Goal: Task Accomplishment & Management: Use online tool/utility

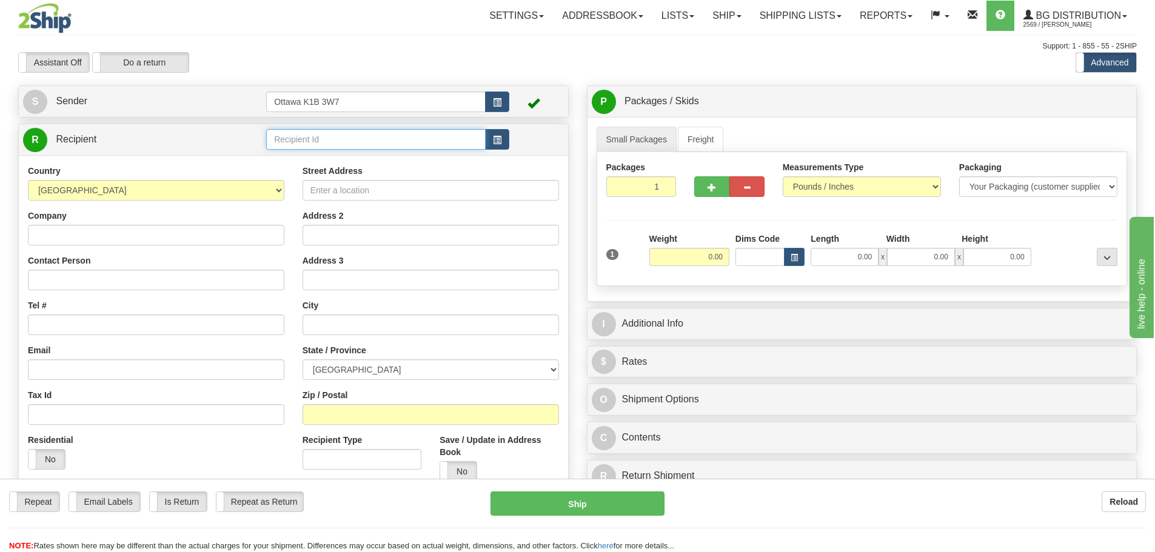
click at [324, 141] on input "text" at bounding box center [376, 139] width 220 height 21
type input "910698"
click at [430, 51] on div "Support: 1 - 855 - 55 - 2SHIP" at bounding box center [577, 46] width 1119 height 10
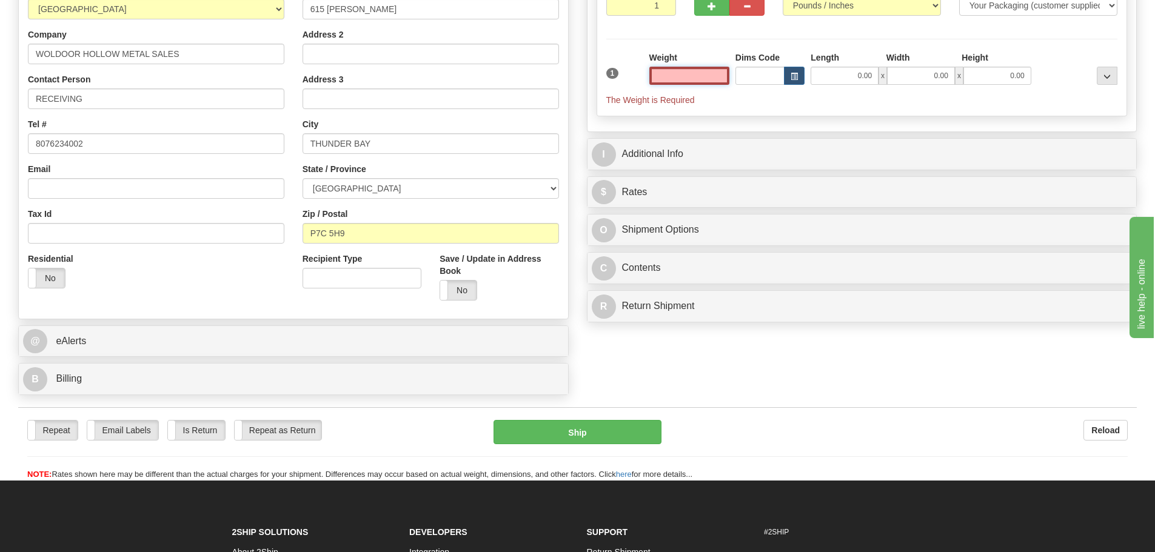
scroll to position [182, 0]
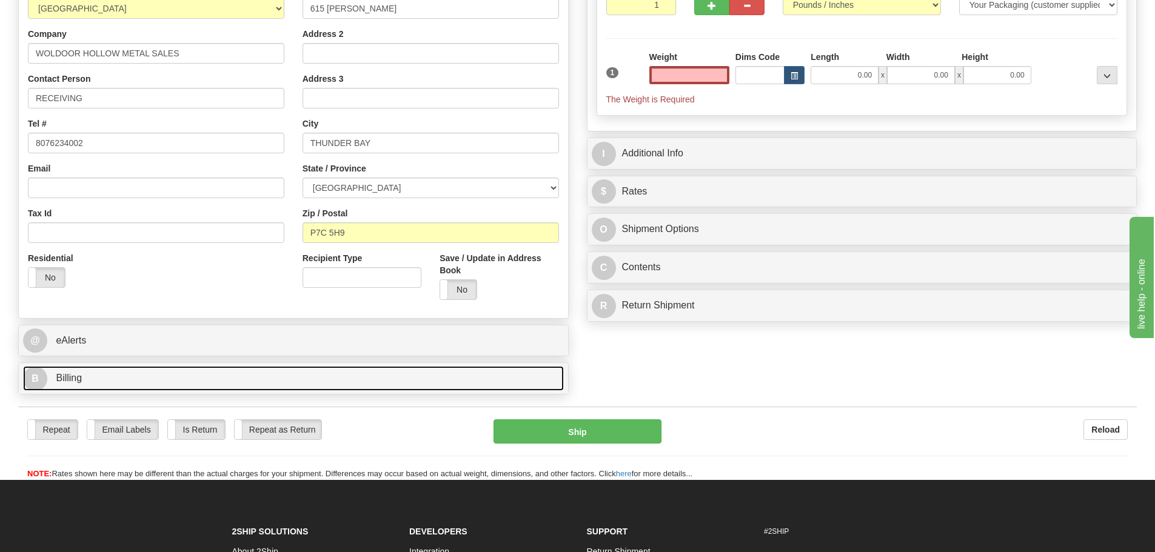
type input "0.00"
click at [221, 381] on link "B Billing" at bounding box center [293, 378] width 541 height 25
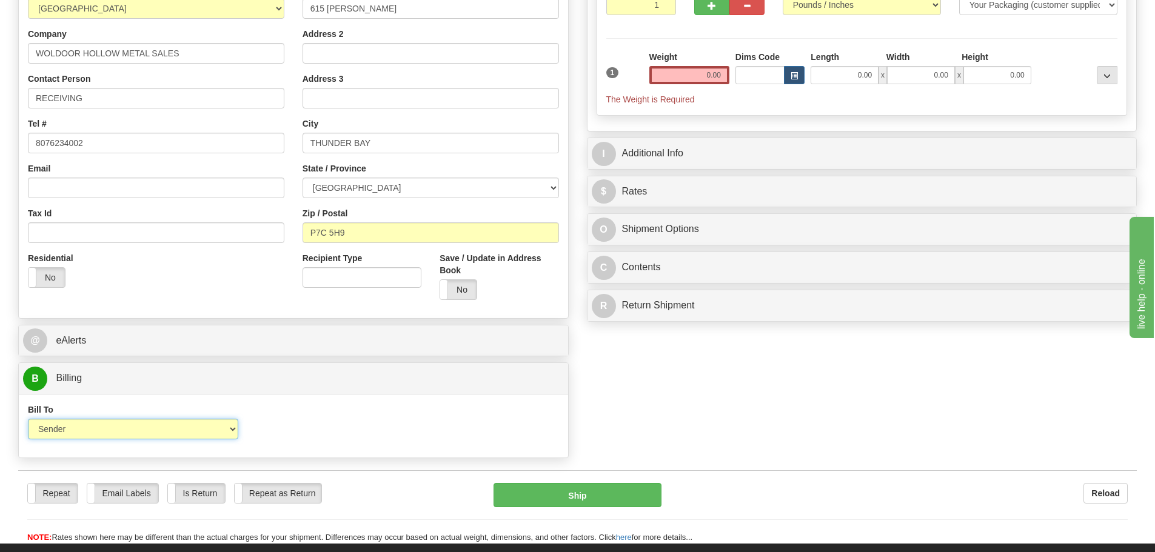
click at [189, 432] on select "Sender Recipient Third Party Collect" at bounding box center [133, 429] width 210 height 21
select select "2"
click at [28, 419] on select "Sender Recipient Third Party Collect" at bounding box center [133, 429] width 210 height 21
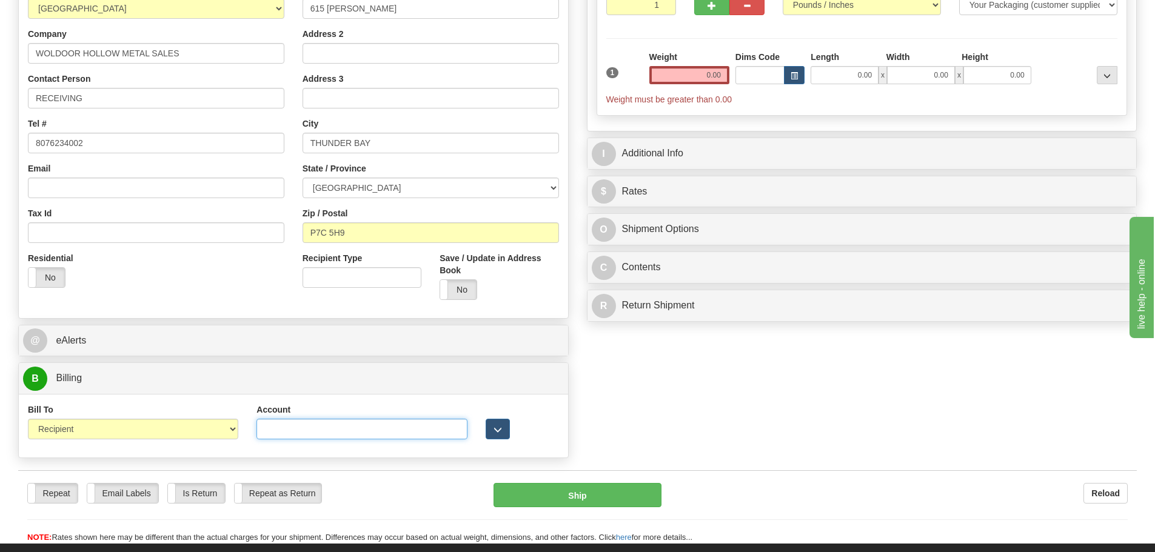
click at [337, 431] on input "Account" at bounding box center [362, 429] width 210 height 21
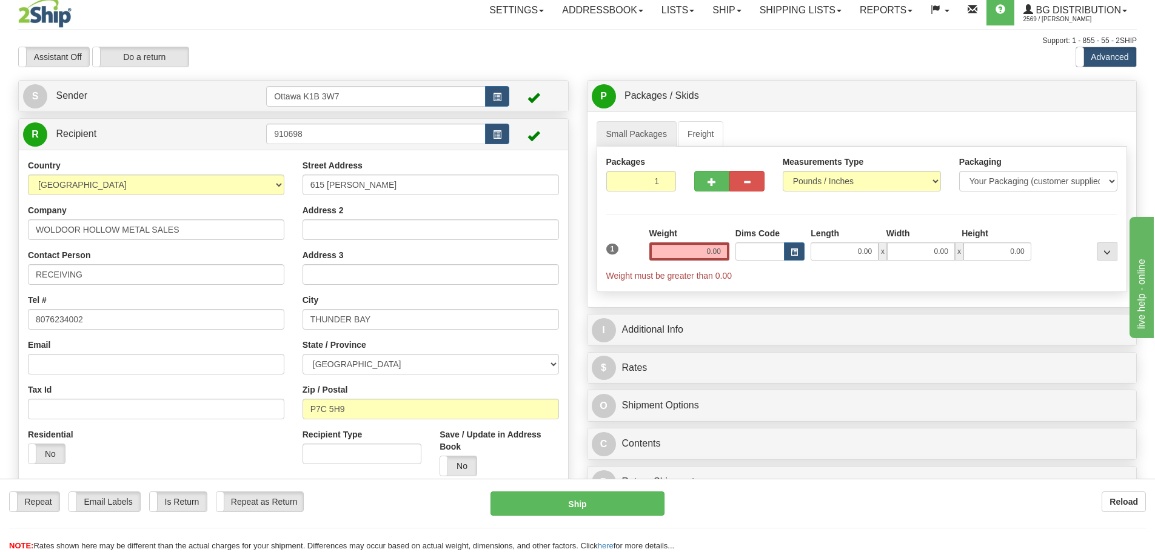
scroll to position [0, 0]
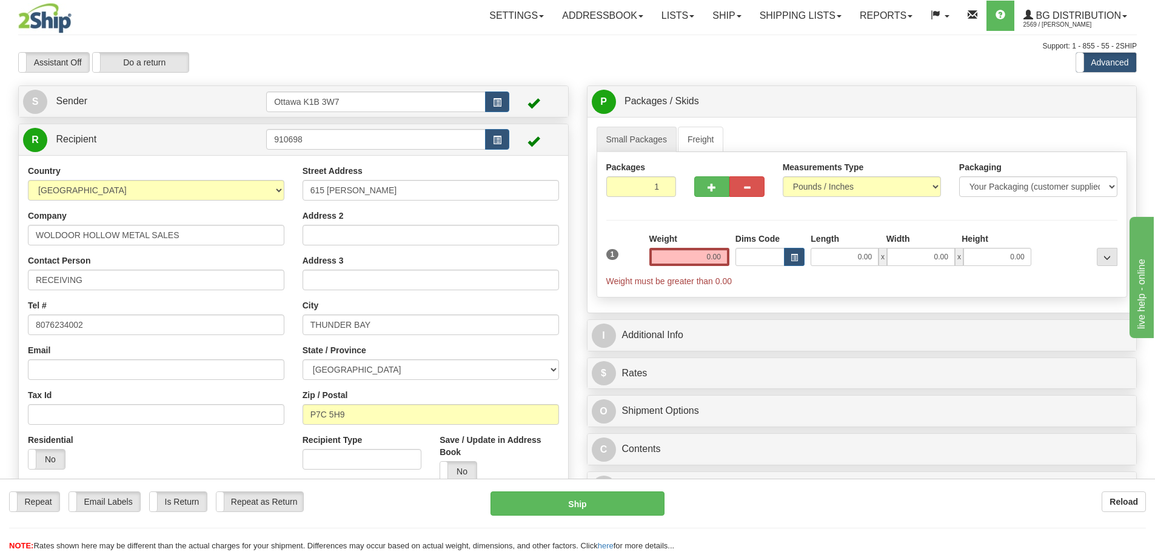
type input "8578138"
click at [693, 263] on input "0.00" at bounding box center [689, 257] width 80 height 18
type input "19"
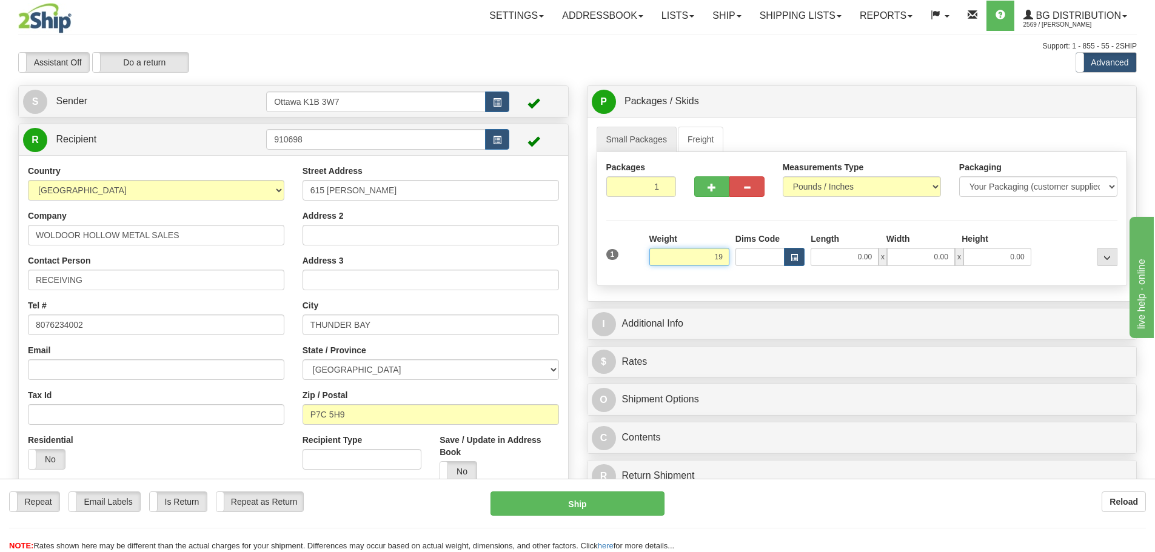
drag, startPoint x: 697, startPoint y: 255, endPoint x: 904, endPoint y: 287, distance: 209.2
click at [898, 290] on div "Small Packages Freight Packages 1 1 Measurements Type" at bounding box center [862, 209] width 549 height 184
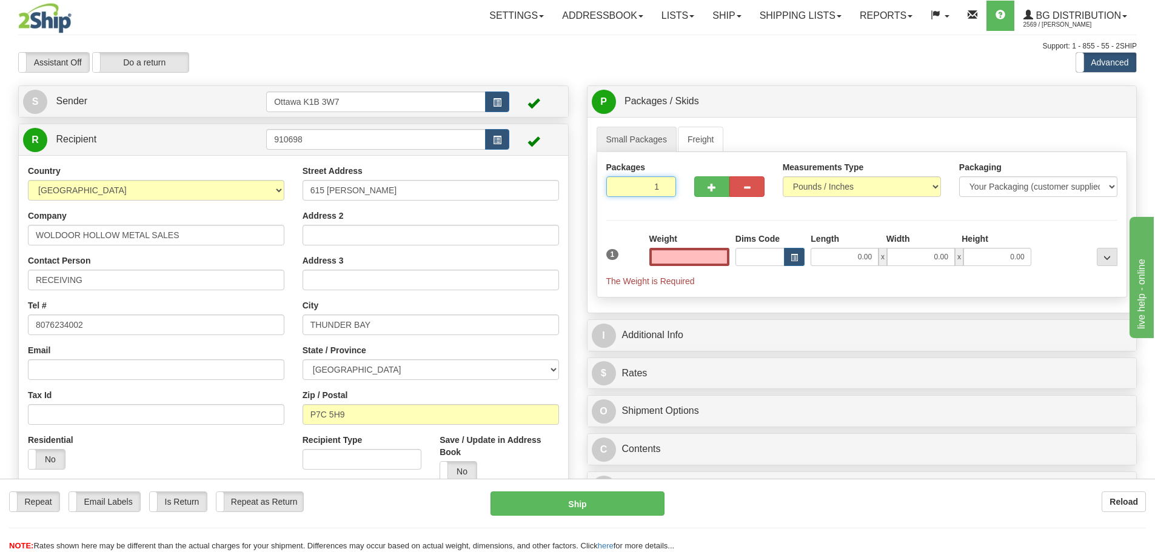
type input "0.00"
drag, startPoint x: 627, startPoint y: 195, endPoint x: 1075, endPoint y: 315, distance: 463.5
click at [969, 272] on div "Packages 1 1 Measurements Type" at bounding box center [862, 225] width 531 height 146
type input "4"
click at [921, 216] on div "Packages 4 1 Measurements Type" at bounding box center [862, 225] width 531 height 146
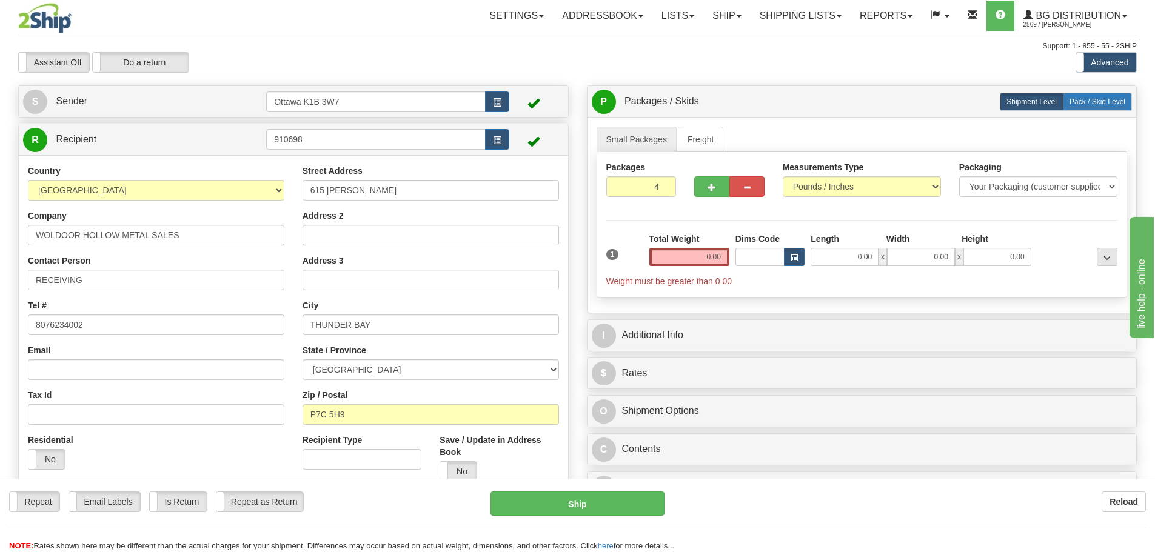
click at [1109, 101] on span "Pack / Skid Level" at bounding box center [1098, 102] width 56 height 8
radio input "true"
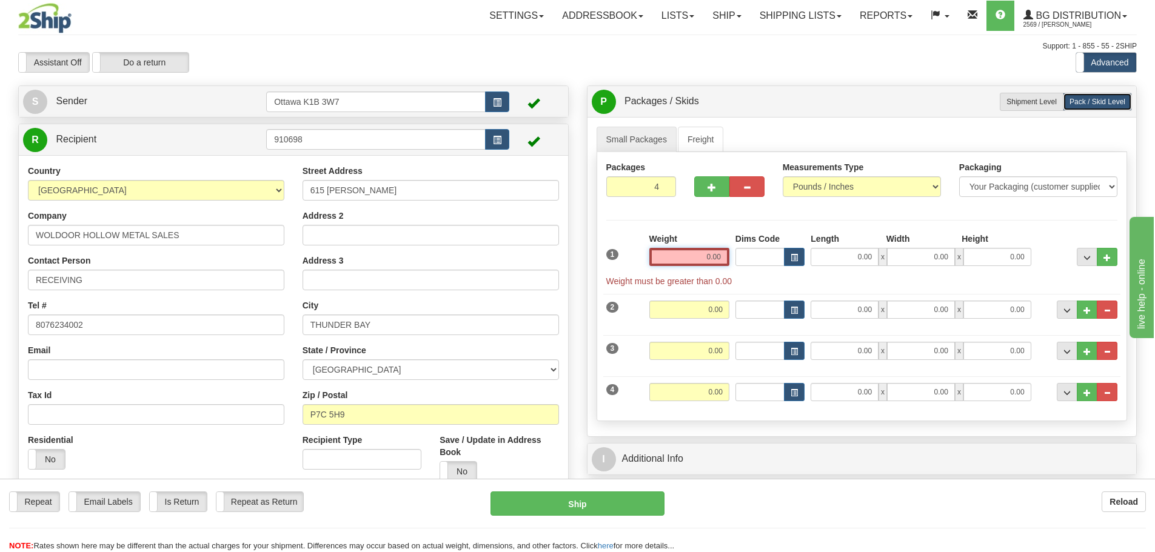
click at [700, 258] on input "0.00" at bounding box center [689, 257] width 80 height 18
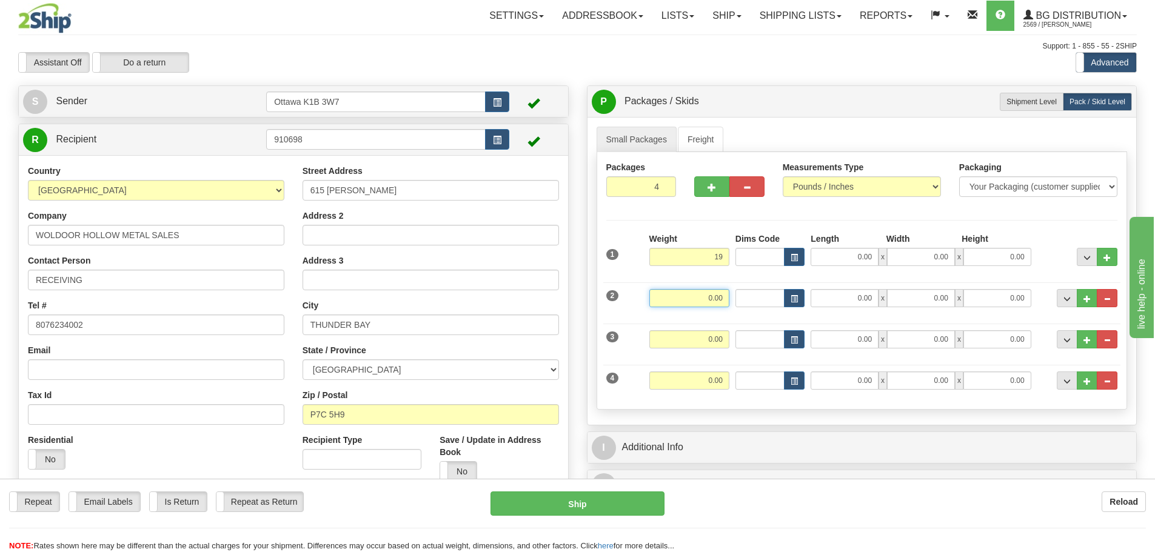
click at [708, 294] on input "0.00" at bounding box center [689, 298] width 80 height 18
type input "19.00"
type input "11.00"
drag, startPoint x: 718, startPoint y: 343, endPoint x: 745, endPoint y: 351, distance: 27.7
click at [717, 343] on input "0.00" at bounding box center [689, 340] width 80 height 18
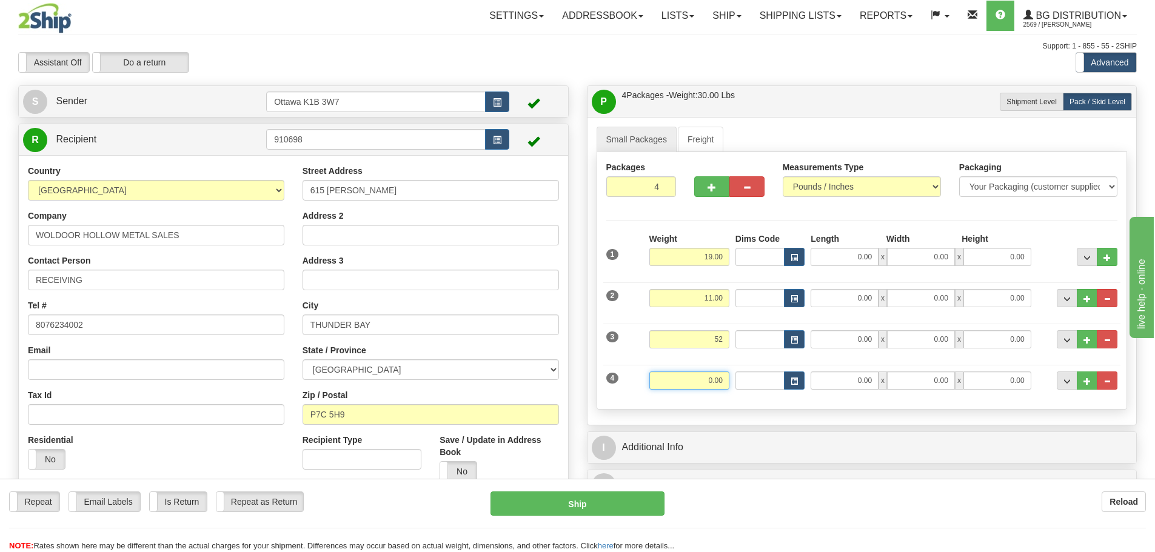
type input "52.00"
click at [697, 388] on input "0.00" at bounding box center [689, 381] width 80 height 18
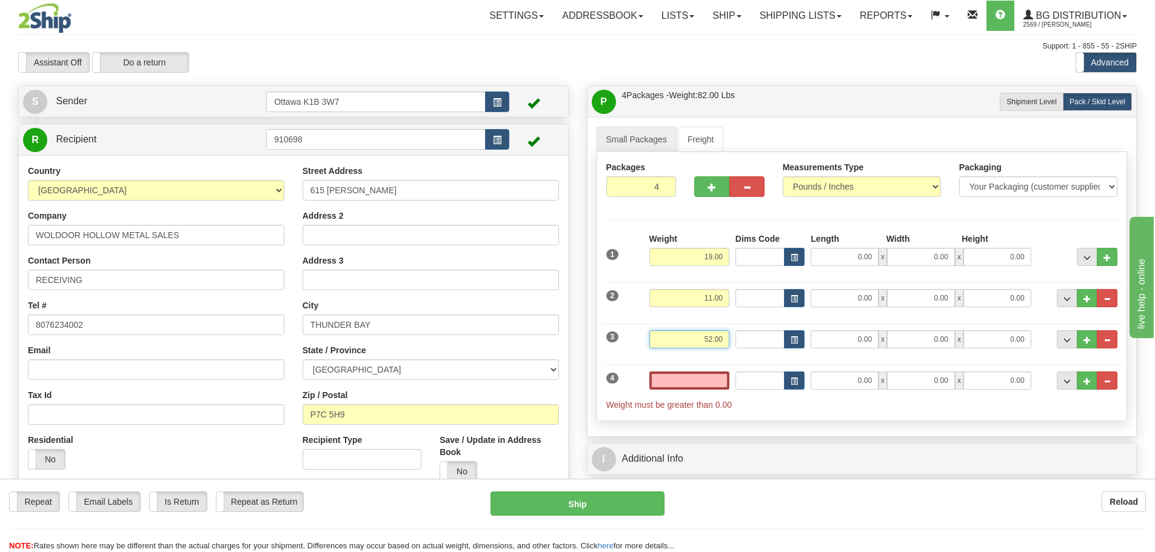
type input "0.00"
drag, startPoint x: 667, startPoint y: 341, endPoint x: 1087, endPoint y: 367, distance: 421.0
click at [1051, 358] on div "1 Weight 19.00 Dims Code" at bounding box center [862, 322] width 512 height 179
type input "9.00"
click at [725, 382] on input "0.00" at bounding box center [689, 381] width 80 height 18
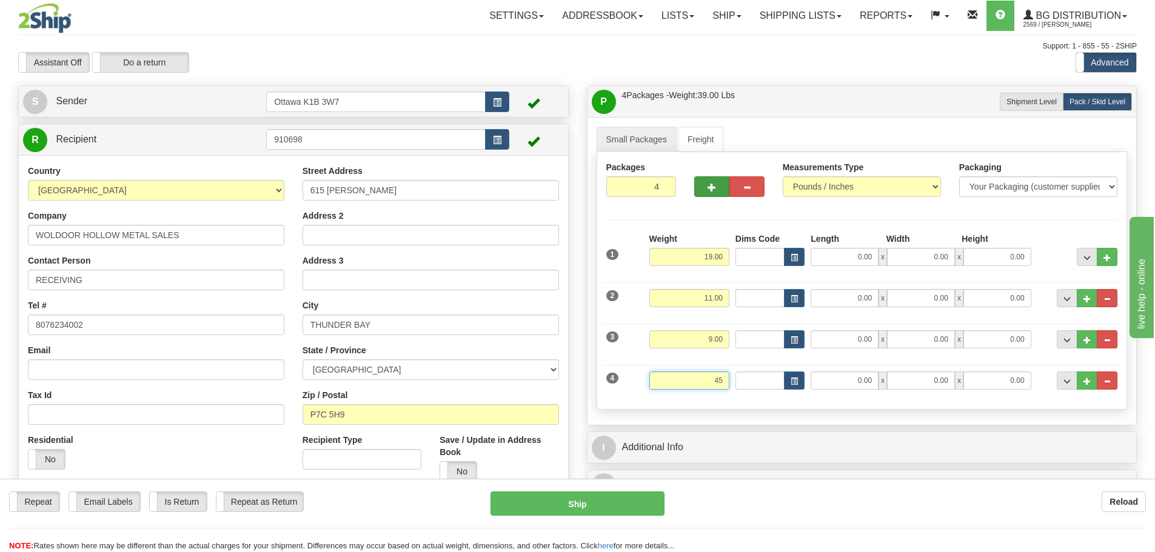
type input "45"
click at [703, 176] on button "button" at bounding box center [711, 186] width 35 height 21
type input "5"
type input "45.00"
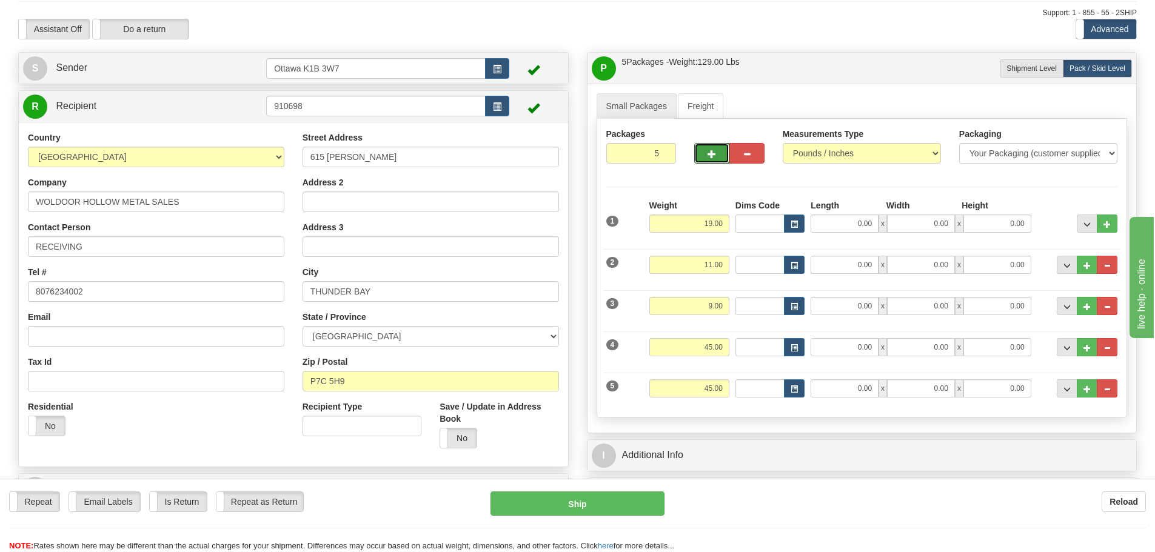
scroll to position [61, 0]
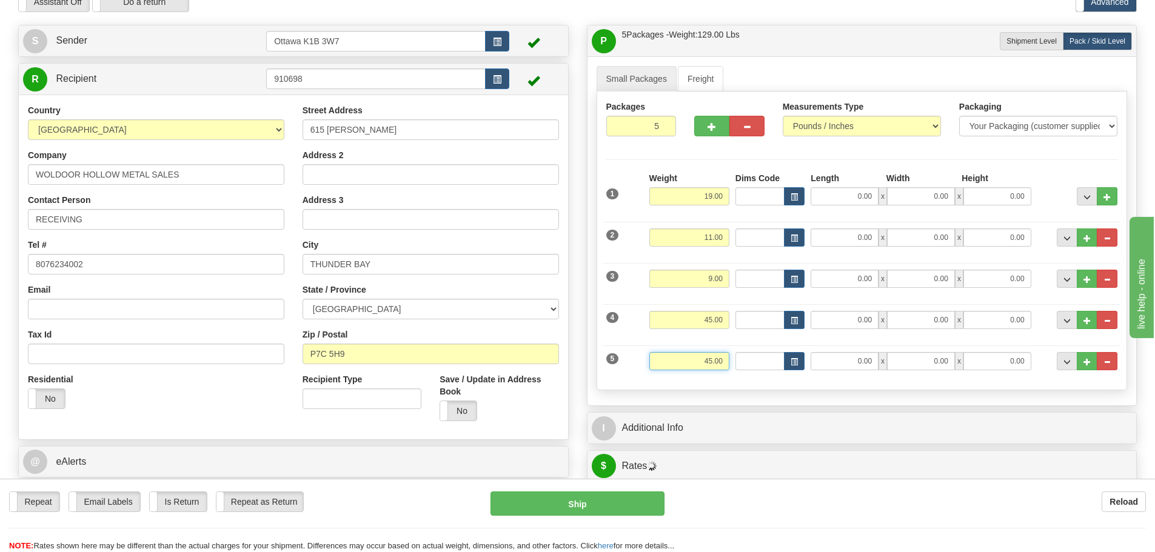
drag, startPoint x: 683, startPoint y: 361, endPoint x: 1015, endPoint y: 447, distance: 343.3
click at [958, 425] on div "P Packages / Skids 5 Packages - Weight: 129.00 Lbs 1 Skids - Weight: 0.00 Lbs S…" at bounding box center [862, 442] width 569 height 834
type input "4"
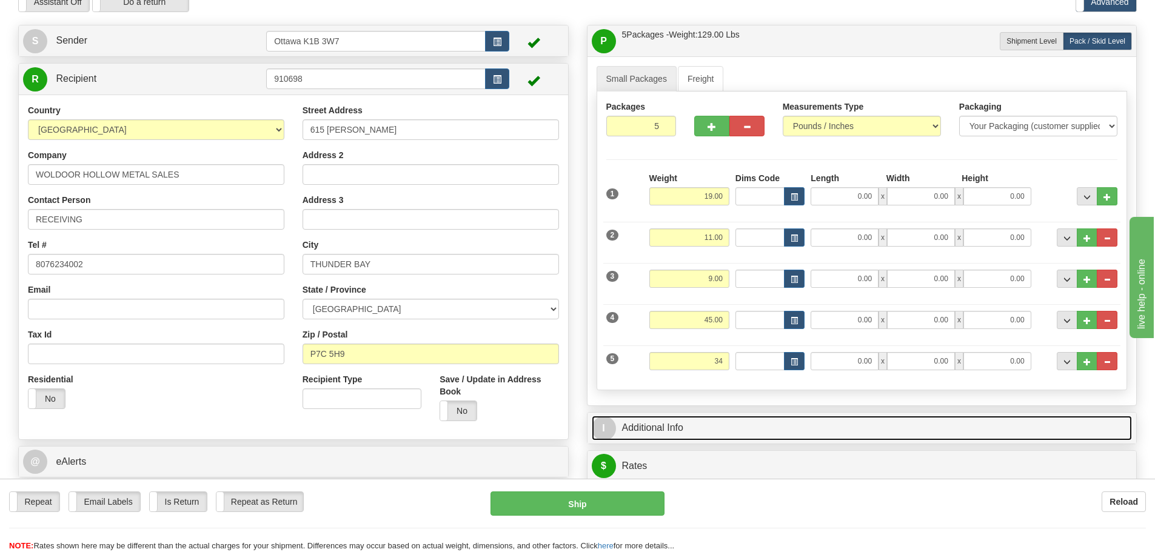
click at [673, 426] on link "I Additional Info" at bounding box center [862, 428] width 541 height 25
type input "34.00"
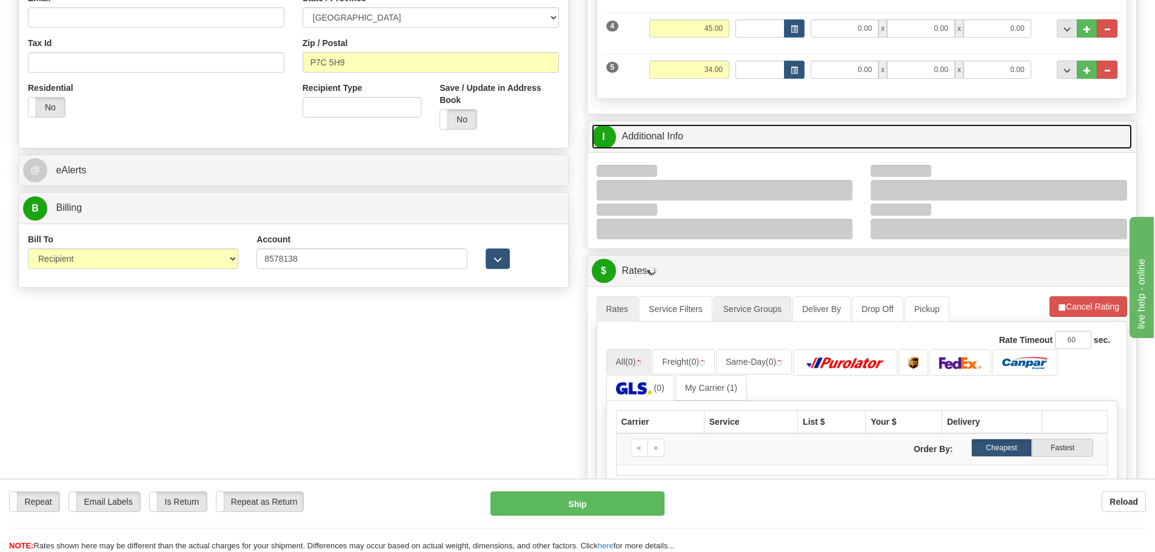
scroll to position [364, 0]
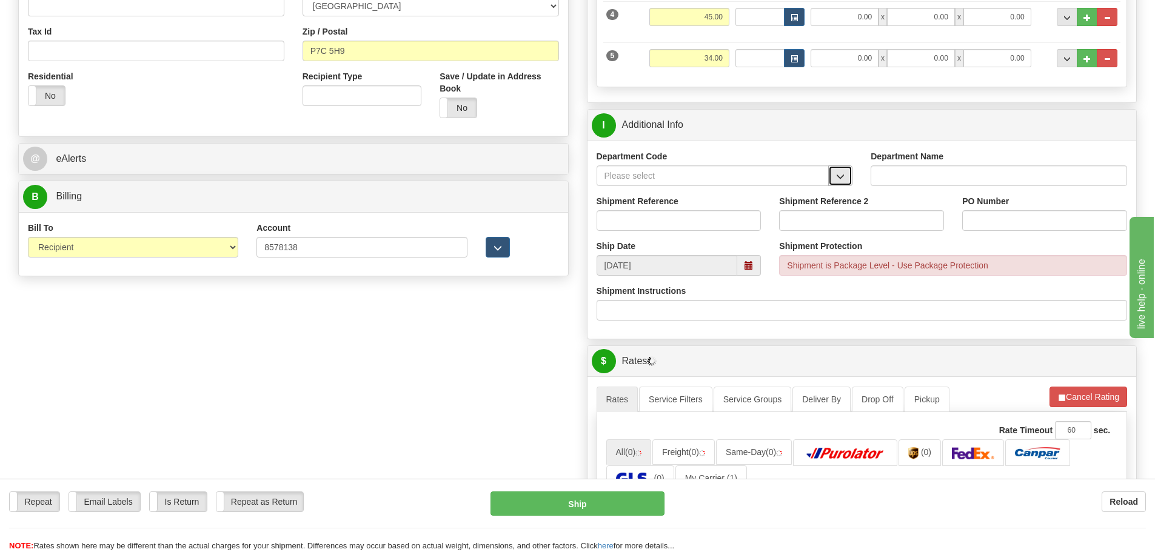
click at [844, 173] on span "button" at bounding box center [840, 177] width 8 height 8
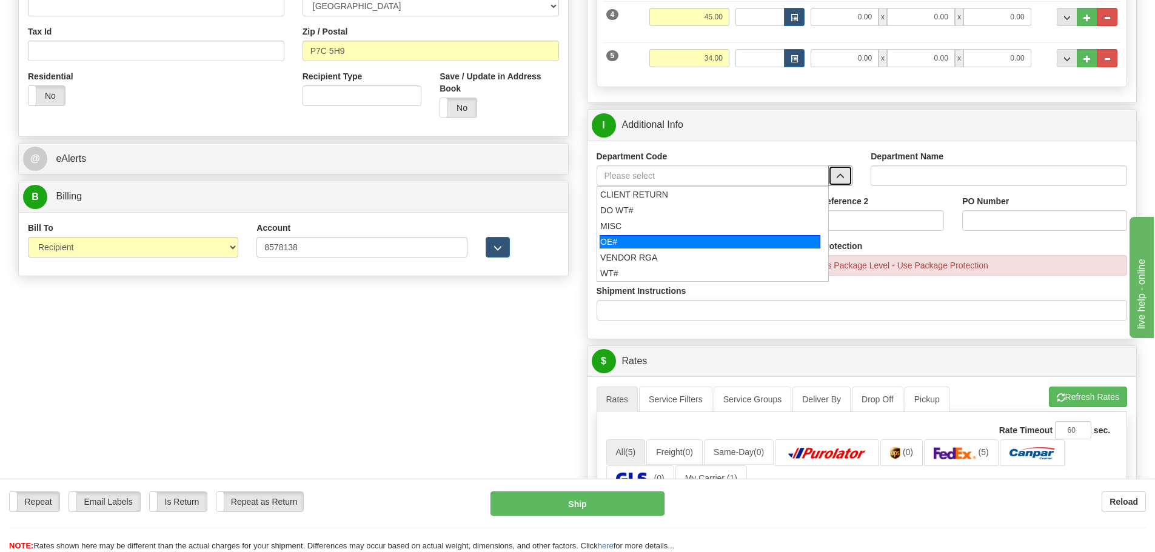
click at [639, 246] on div "OE#" at bounding box center [710, 241] width 221 height 13
type input "OE#"
type input "ORDERS"
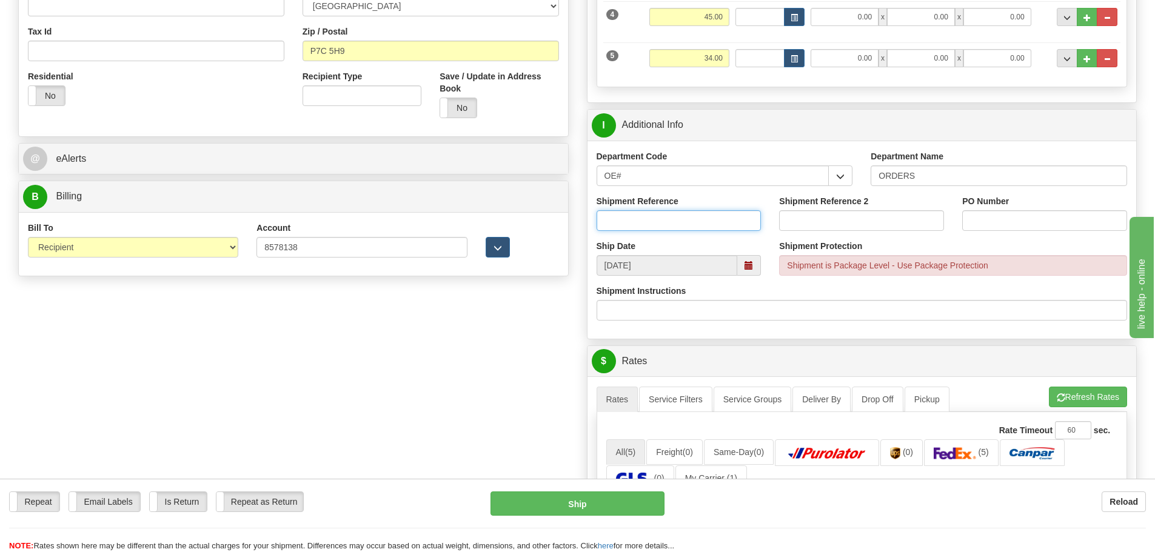
click at [654, 220] on input "Shipment Reference" at bounding box center [679, 220] width 165 height 21
type input "10201265-00"
type input "10199424-00"
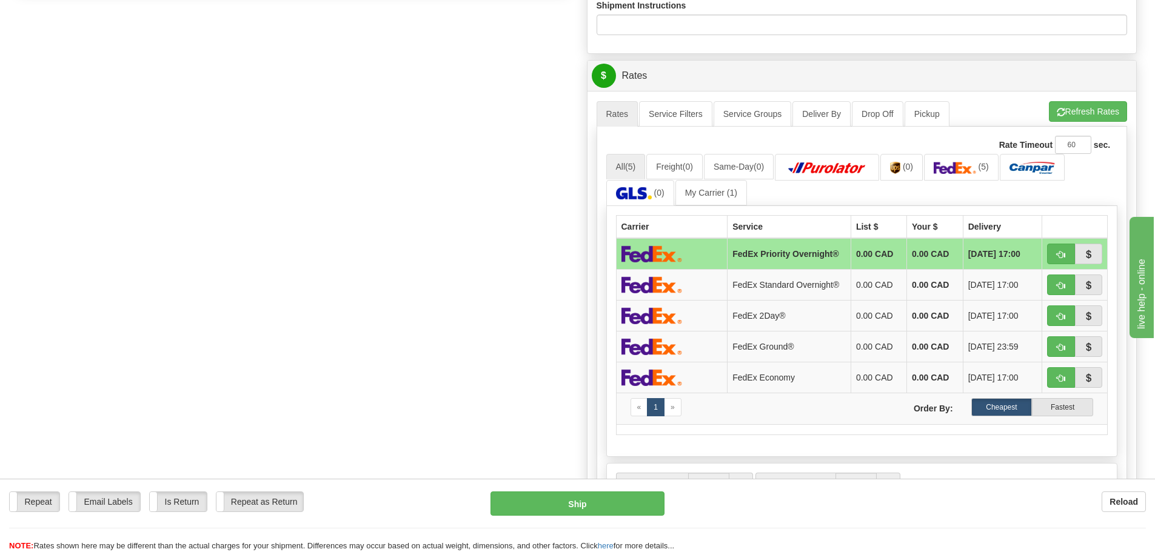
scroll to position [546, 0]
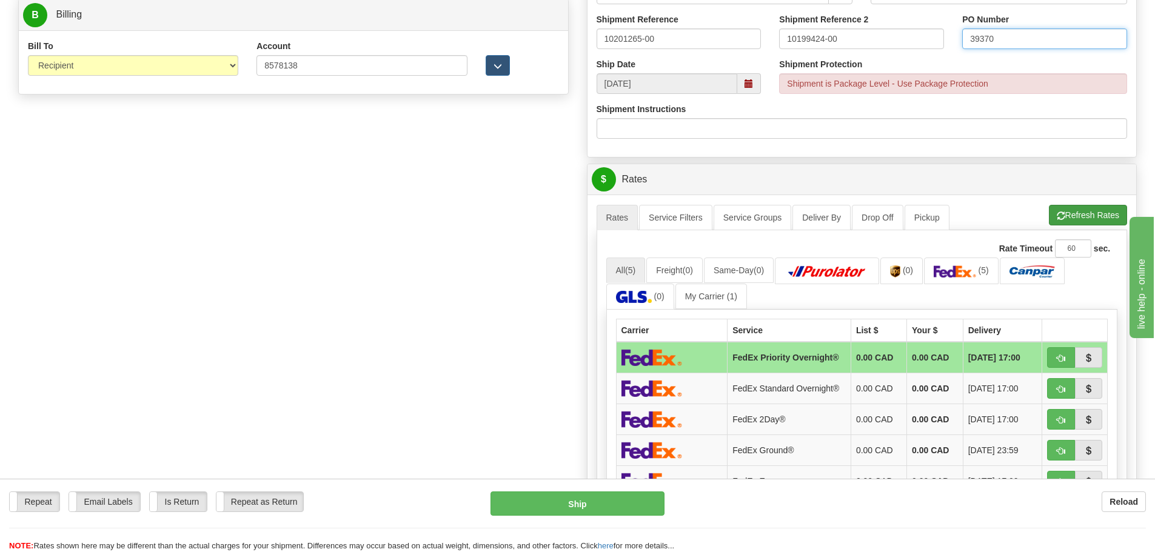
type input "39370"
click at [1092, 215] on button "Refresh Rates" at bounding box center [1088, 215] width 78 height 21
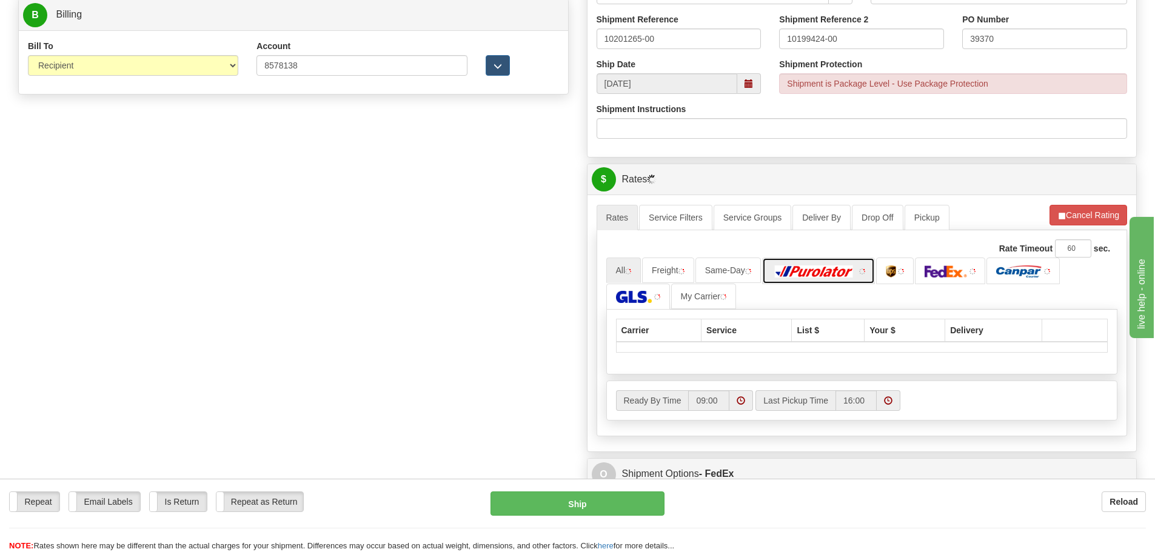
click at [829, 270] on img at bounding box center [814, 272] width 85 height 12
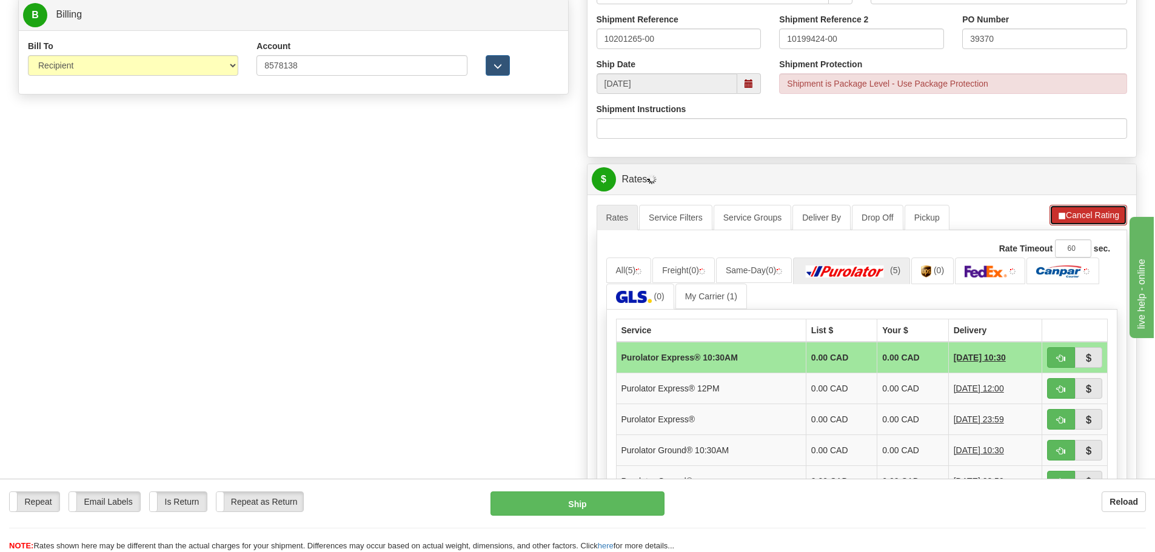
click at [1099, 219] on button "Cancel Rating" at bounding box center [1089, 215] width 78 height 21
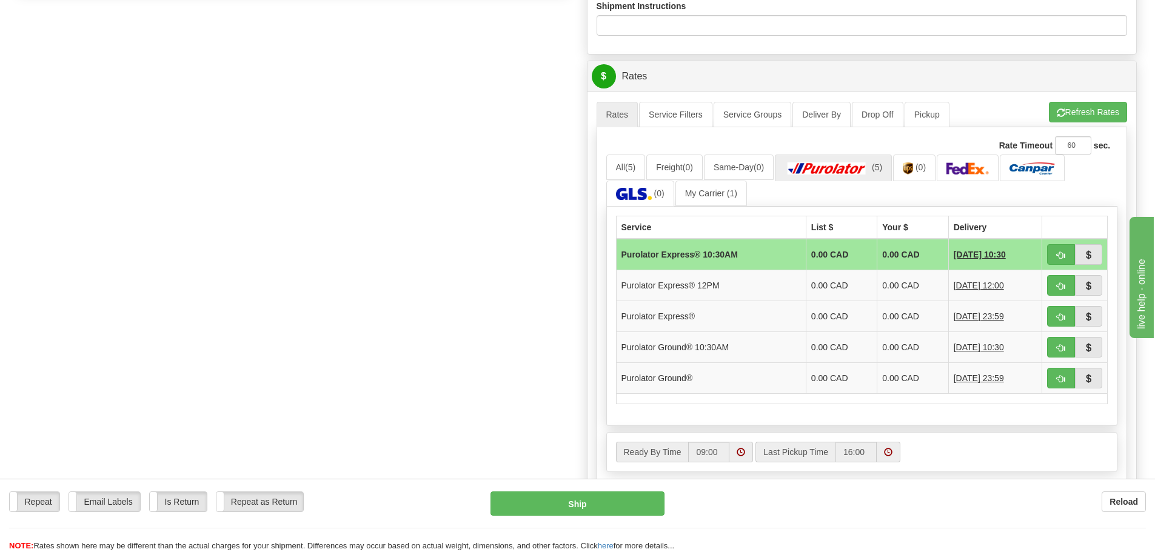
scroll to position [667, 0]
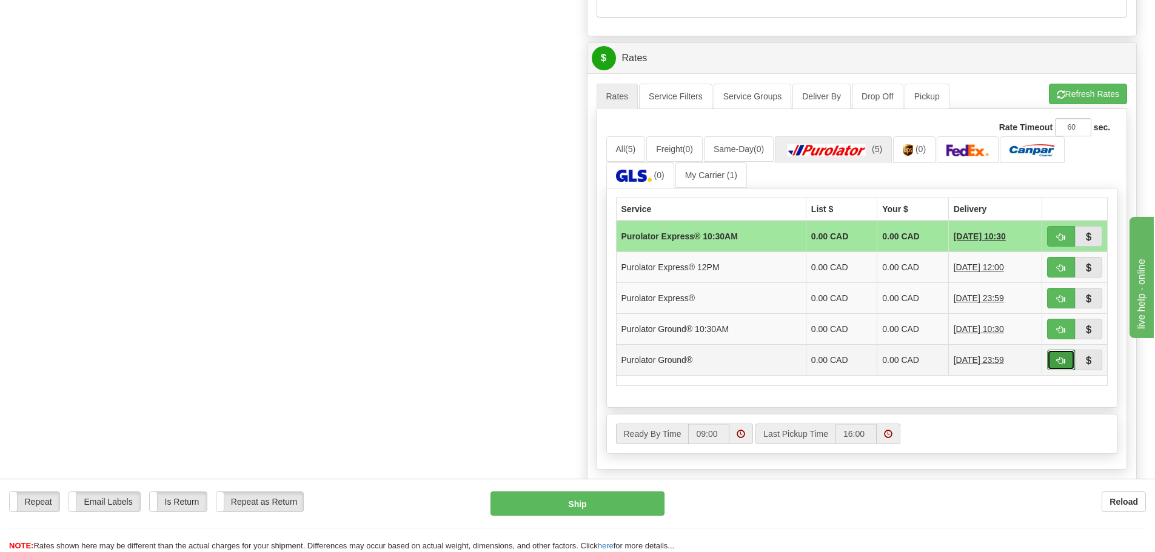
click at [1063, 361] on span "button" at bounding box center [1061, 361] width 8 height 8
type input "260"
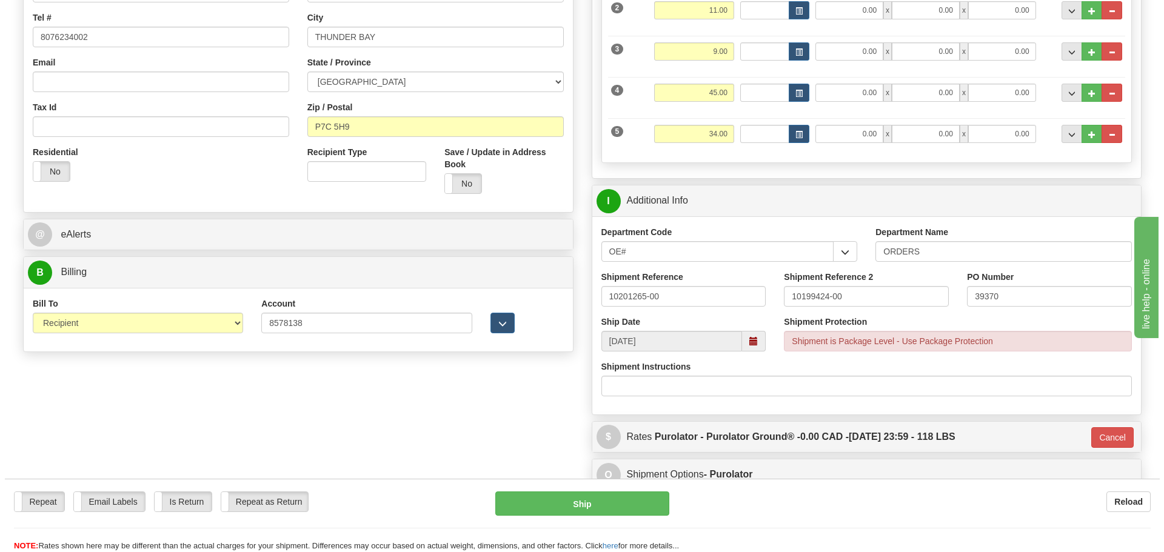
scroll to position [276, 0]
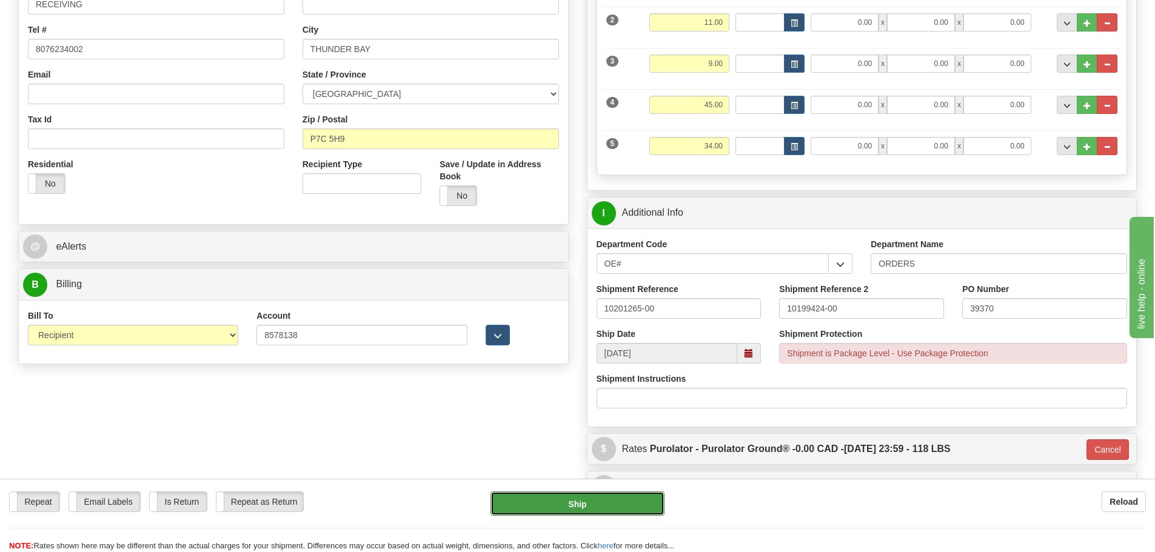
click at [622, 500] on button "Ship" at bounding box center [578, 504] width 174 height 24
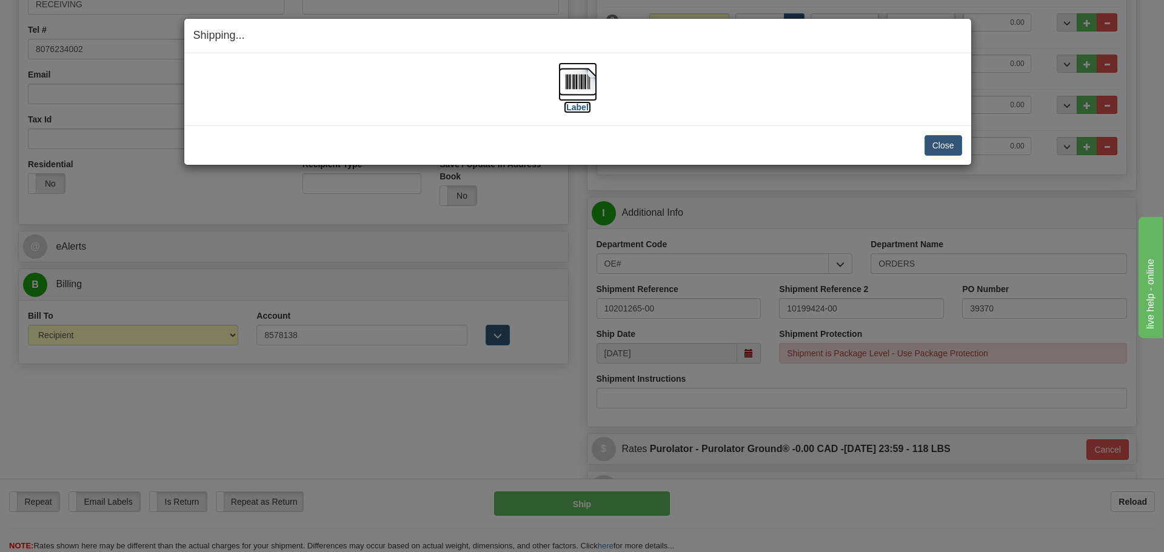
click at [583, 107] on label "[Label]" at bounding box center [578, 107] width 28 height 12
click at [960, 152] on button "Close" at bounding box center [944, 145] width 38 height 21
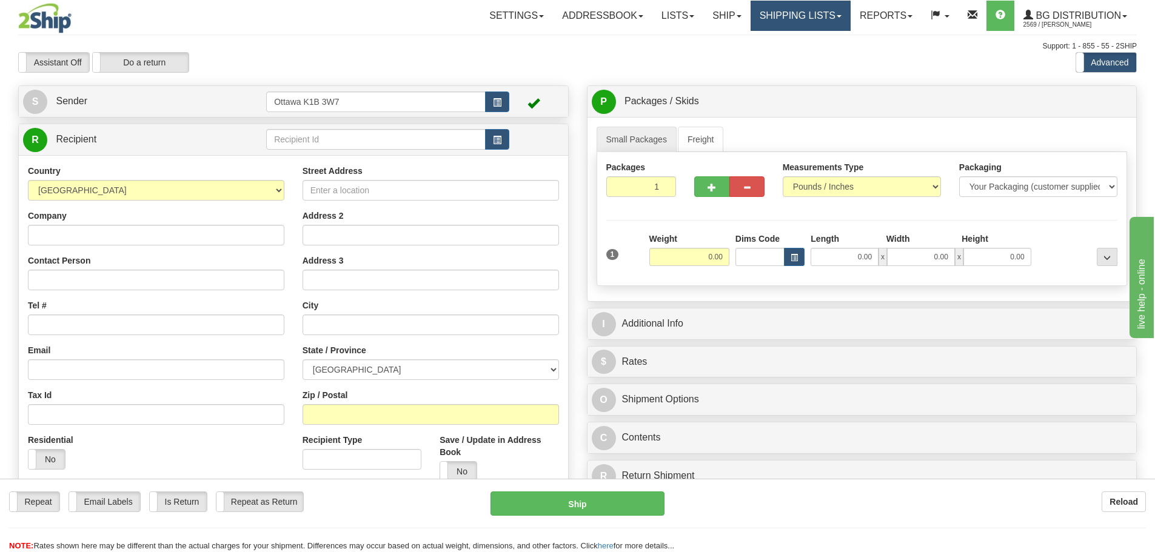
click at [762, 13] on link "Shipping lists" at bounding box center [801, 16] width 100 height 30
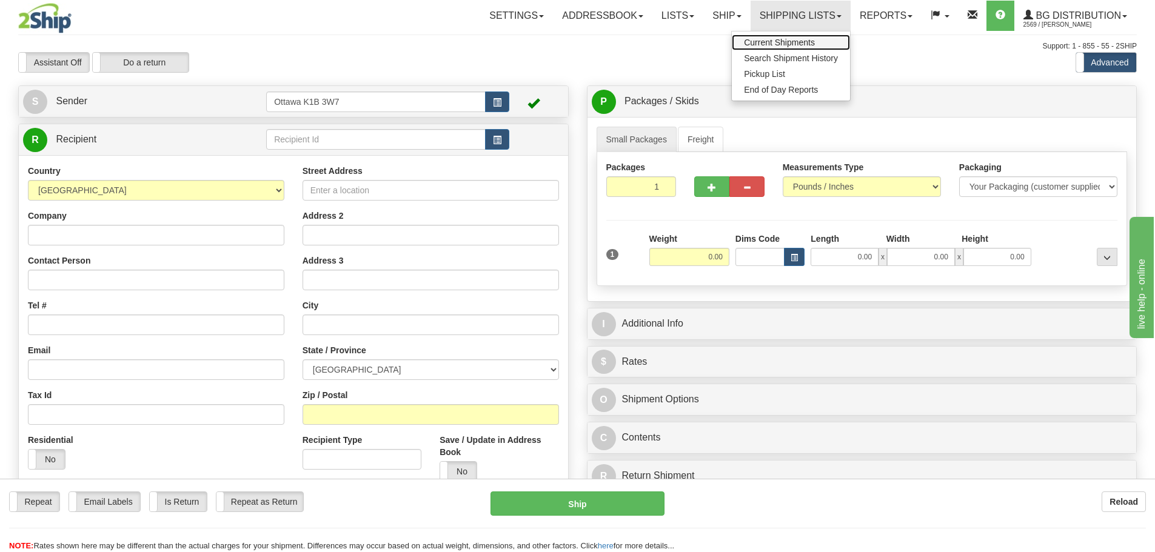
click at [767, 49] on link "Current Shipments" at bounding box center [791, 43] width 118 height 16
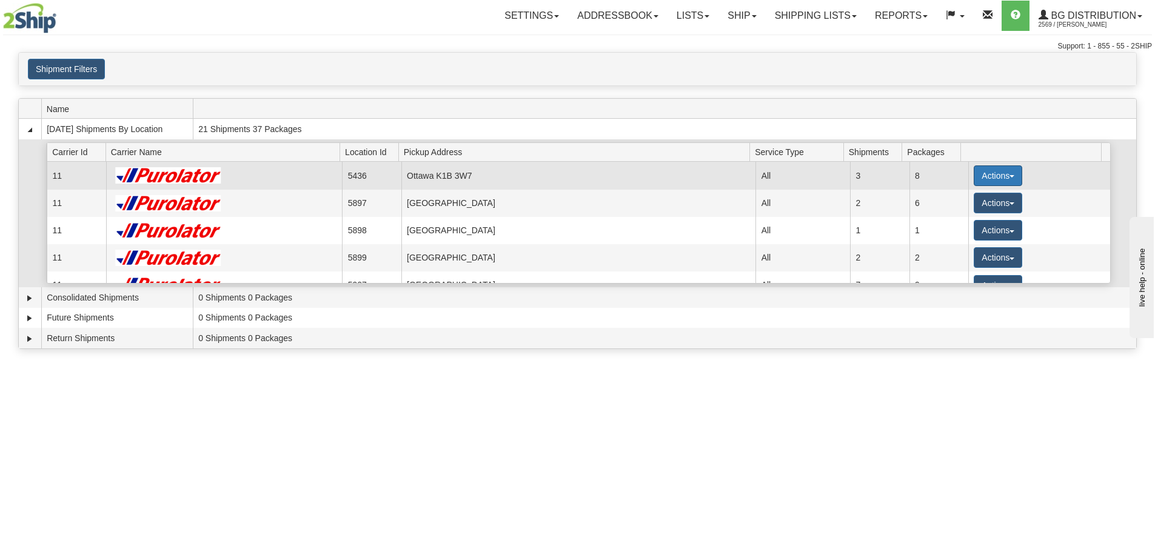
click at [981, 175] on button "Actions" at bounding box center [998, 176] width 49 height 21
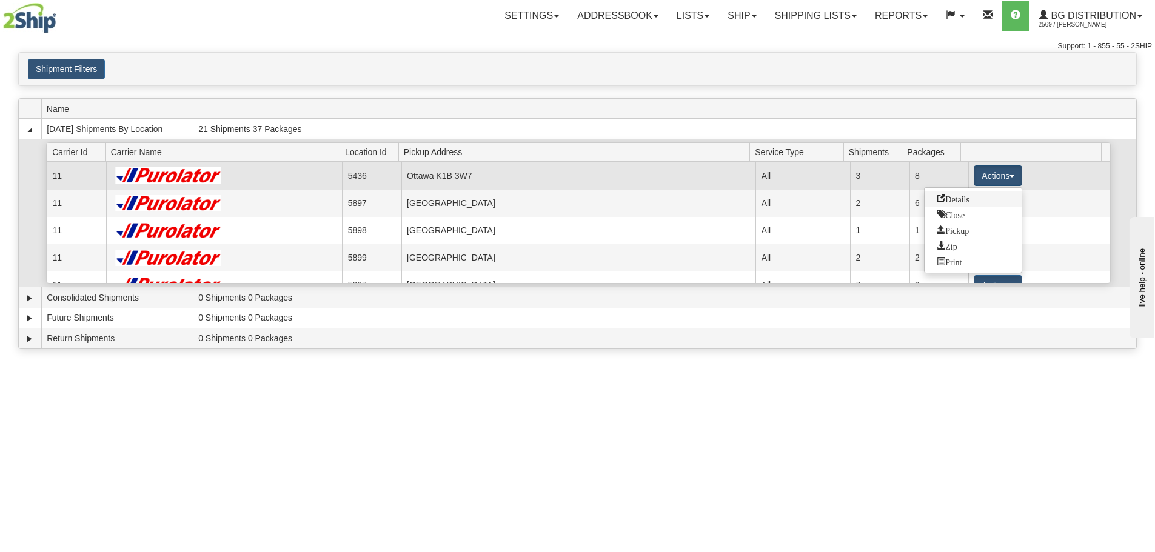
click at [950, 198] on span "Details" at bounding box center [953, 198] width 33 height 8
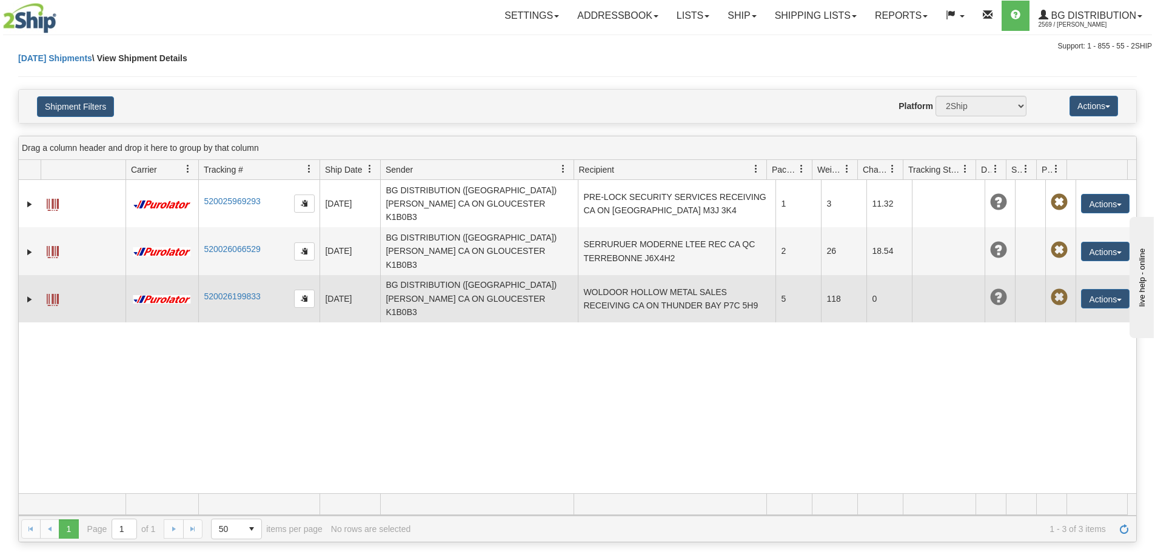
click at [605, 275] on td "WOLDOOR HOLLOW METAL SALES RECEIVING CA ON THUNDER BAY P7C 5H9" at bounding box center [677, 298] width 198 height 47
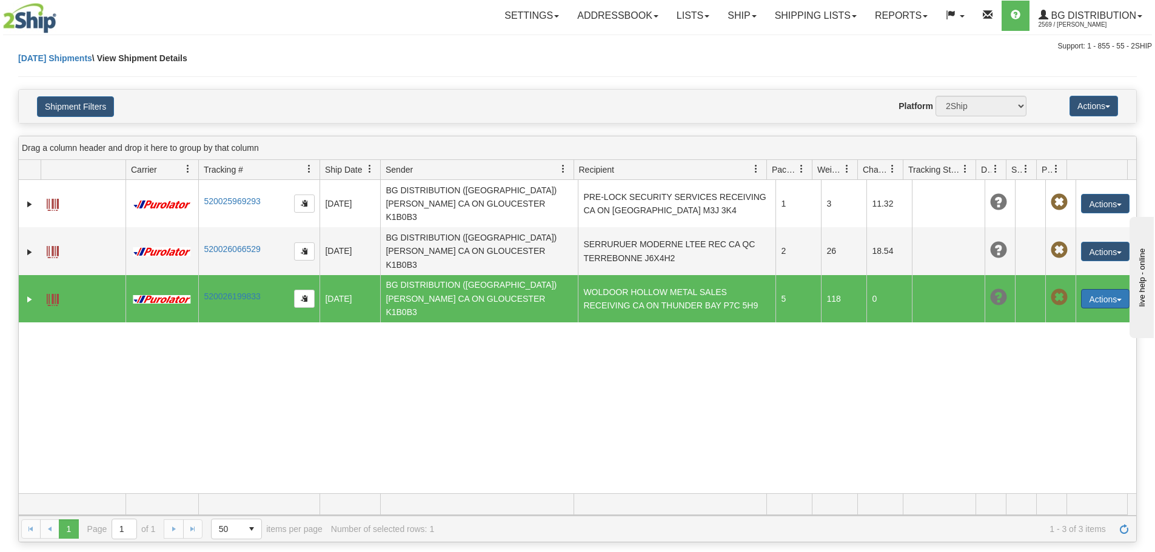
click at [1084, 289] on button "Actions" at bounding box center [1105, 298] width 49 height 19
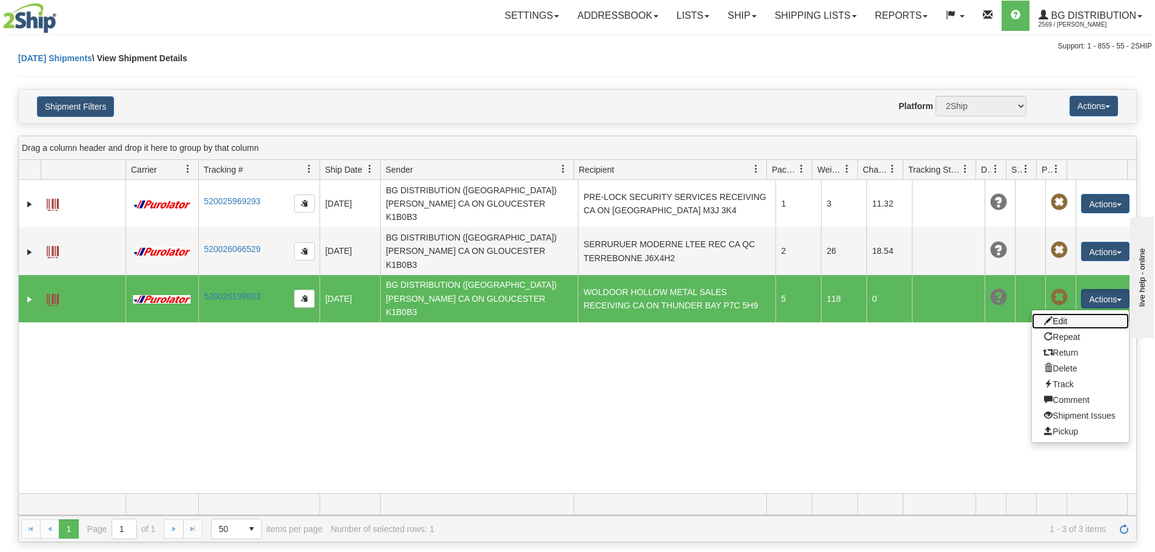
click at [1078, 314] on link "Edit" at bounding box center [1080, 322] width 97 height 16
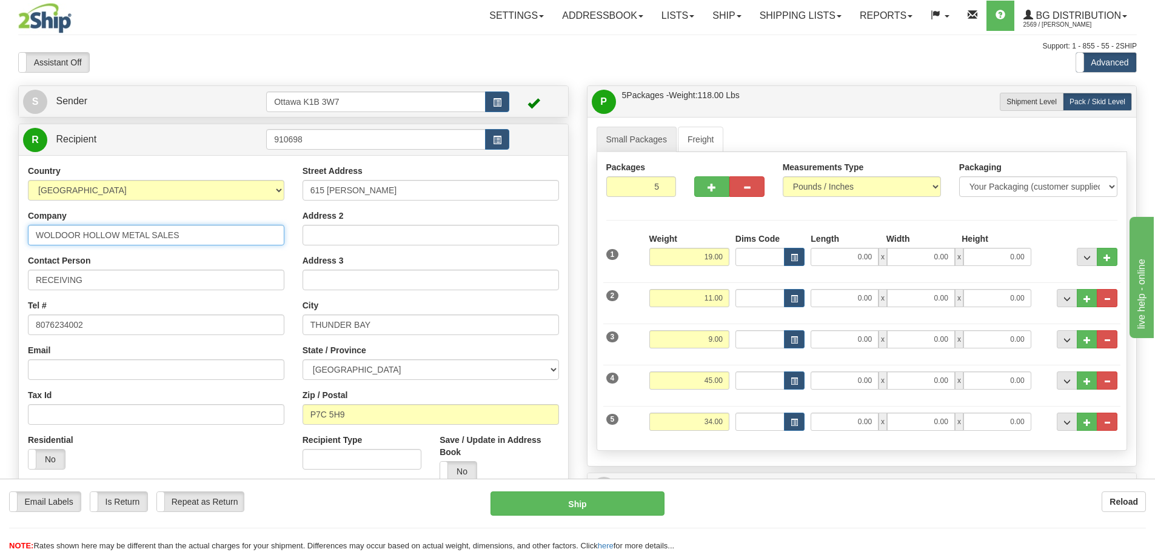
click at [67, 234] on input "WOLDOOR HOLLOW METAL SALES" at bounding box center [156, 235] width 257 height 21
type input "WOLDOR HOLLOW METAL SALES"
click at [463, 465] on label "No" at bounding box center [458, 471] width 36 height 19
drag, startPoint x: 733, startPoint y: 429, endPoint x: 800, endPoint y: 445, distance: 69.3
click at [787, 441] on div "Packages 5 5 Measurements Type" at bounding box center [862, 301] width 531 height 299
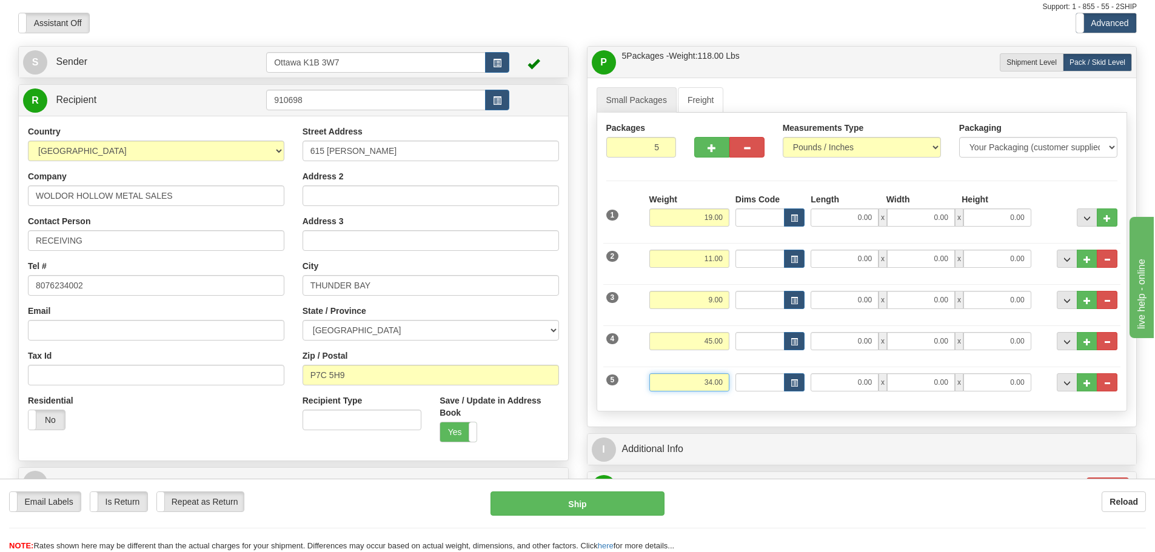
scroll to position [61, 0]
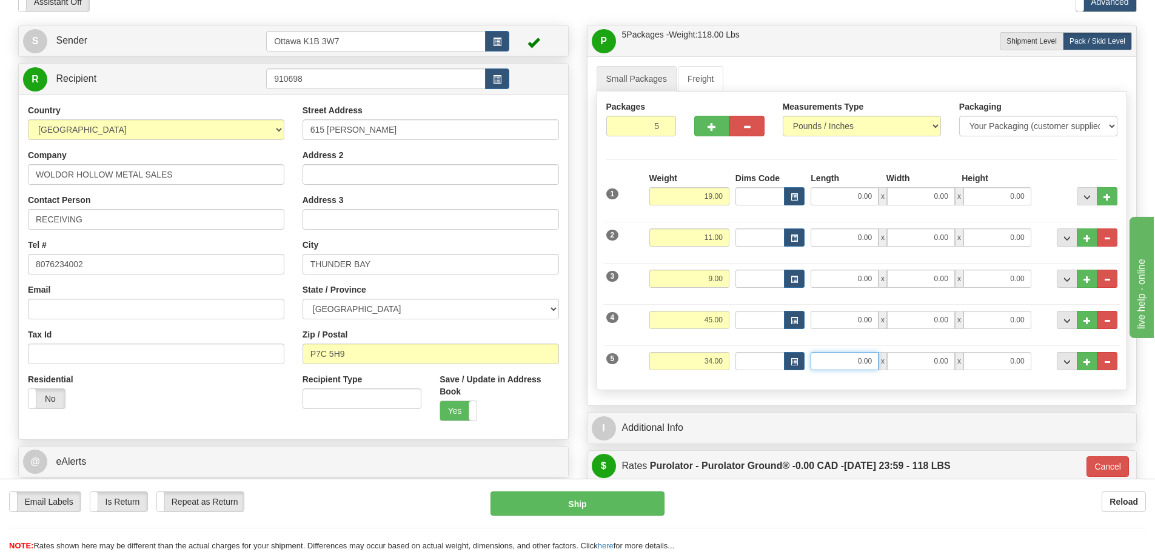
click at [852, 358] on input "0.00" at bounding box center [845, 361] width 68 height 18
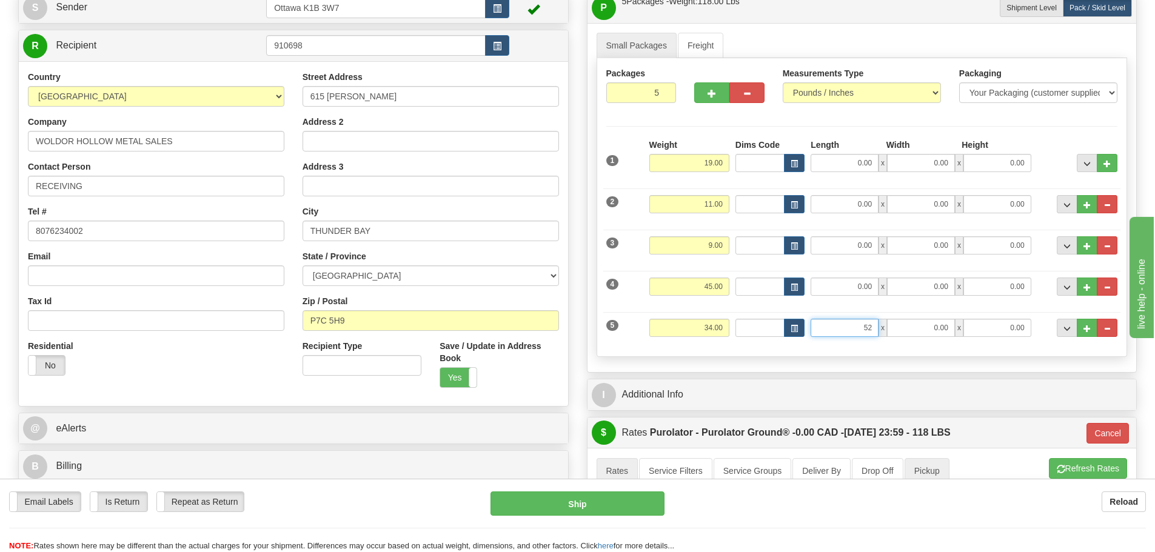
scroll to position [121, 0]
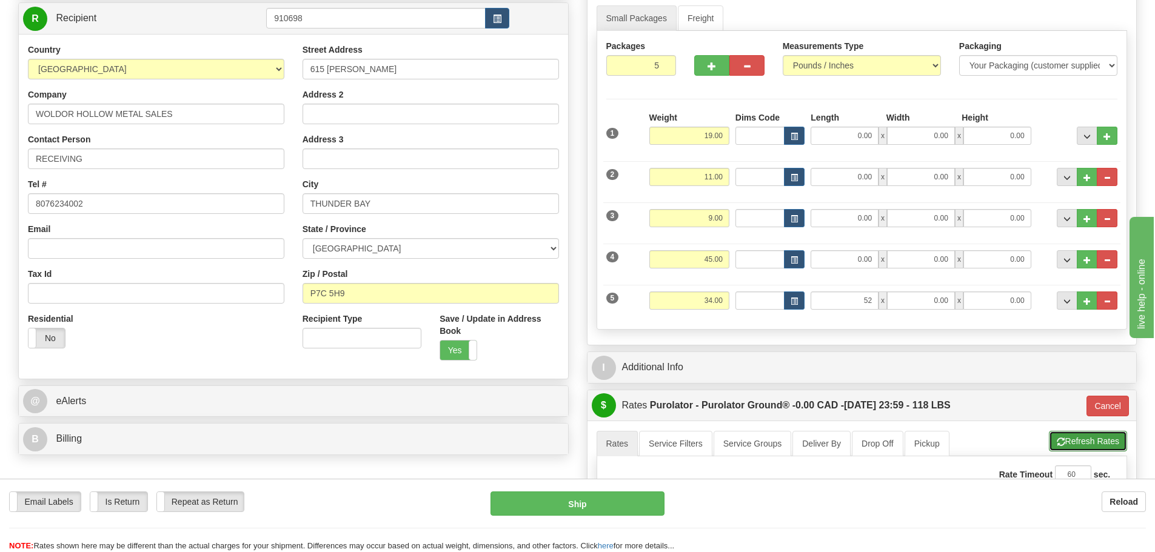
type input "52.00"
click at [1096, 437] on button "Refresh Rates" at bounding box center [1088, 443] width 78 height 21
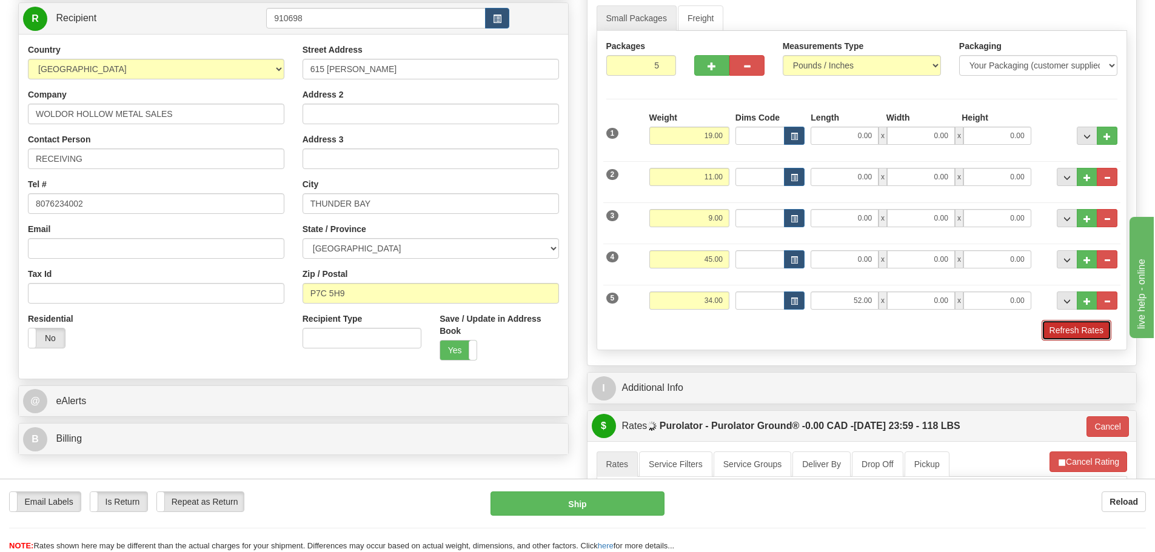
click at [1082, 331] on button "Refresh Rates" at bounding box center [1077, 330] width 70 height 21
type input "260"
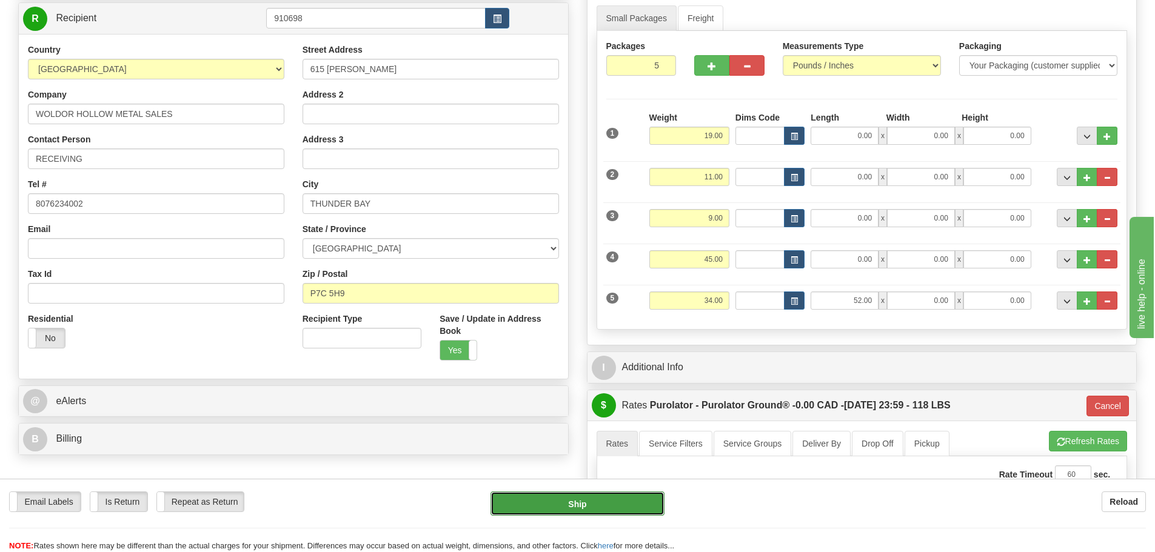
click at [581, 500] on button "Ship" at bounding box center [578, 504] width 174 height 24
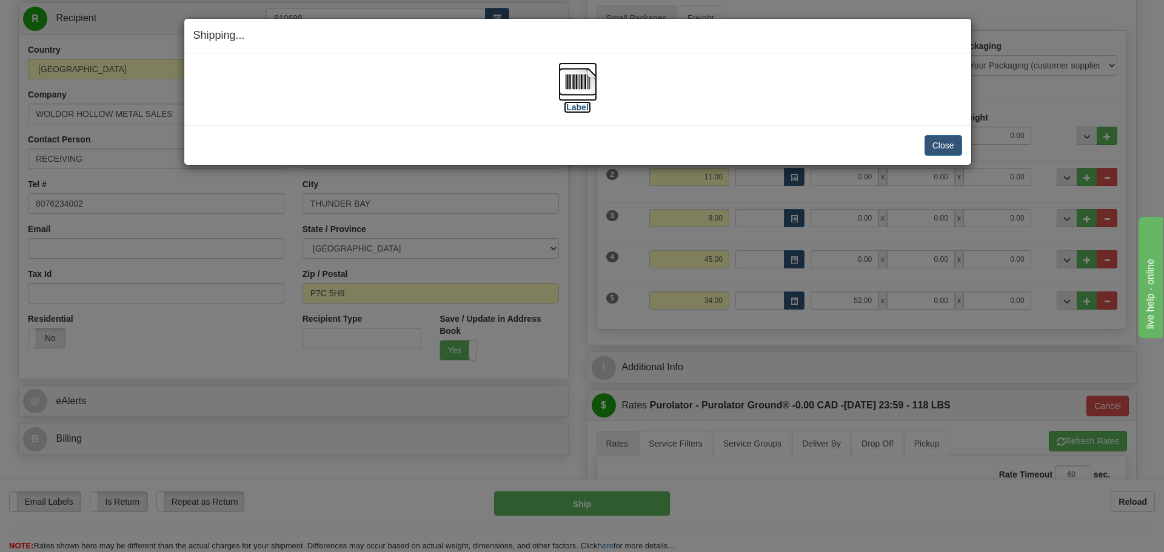
click at [577, 104] on label "[Label]" at bounding box center [578, 107] width 28 height 12
click at [931, 143] on button "Close" at bounding box center [944, 145] width 38 height 21
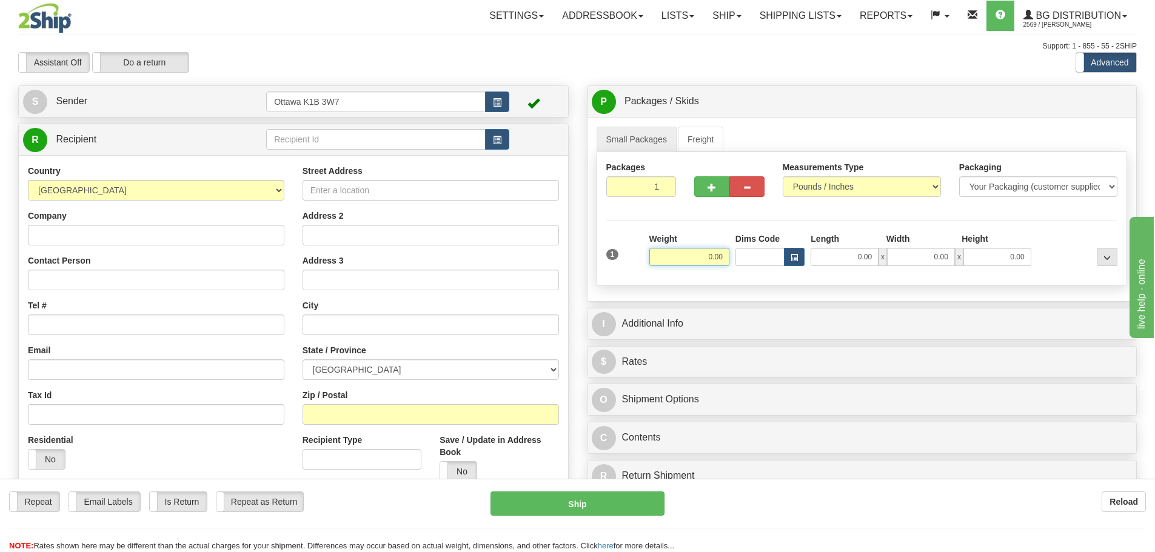
click at [687, 249] on input "0.00" at bounding box center [689, 257] width 80 height 18
type input "25.00"
click at [719, 183] on button "button" at bounding box center [711, 186] width 35 height 21
type input "2"
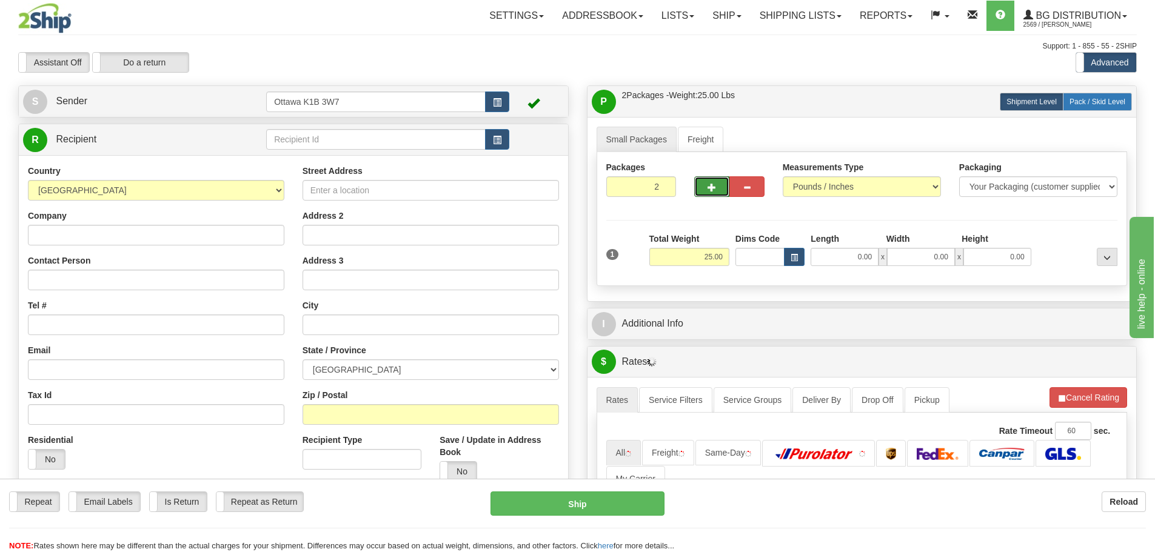
click at [1099, 98] on span "Pack / Skid Level" at bounding box center [1098, 102] width 56 height 8
radio input "true"
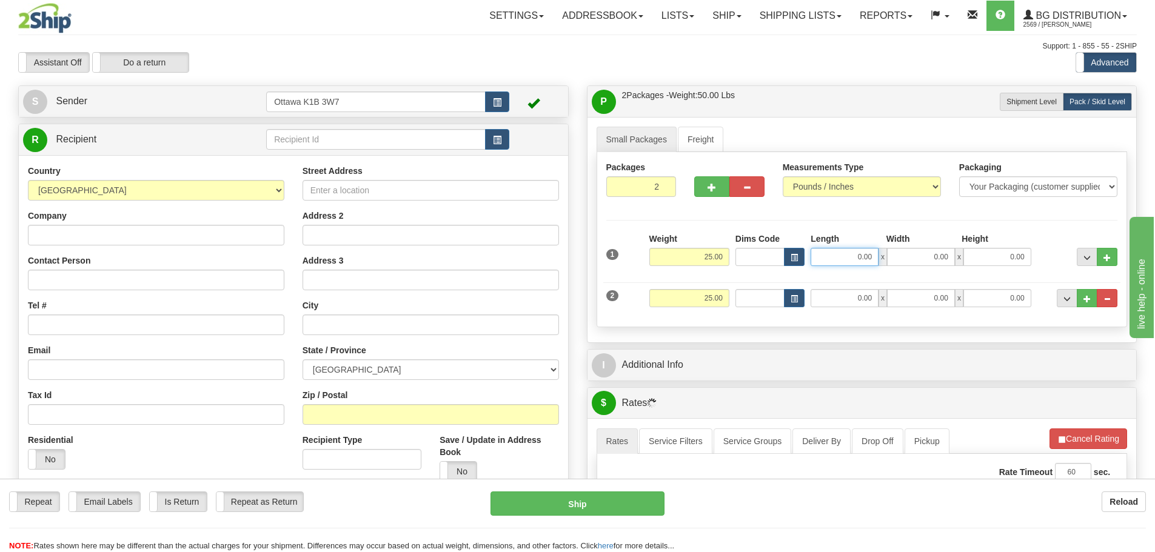
click at [836, 260] on input "0.00" at bounding box center [845, 257] width 68 height 18
type input "0.00"
click at [368, 147] on input "text" at bounding box center [376, 139] width 220 height 21
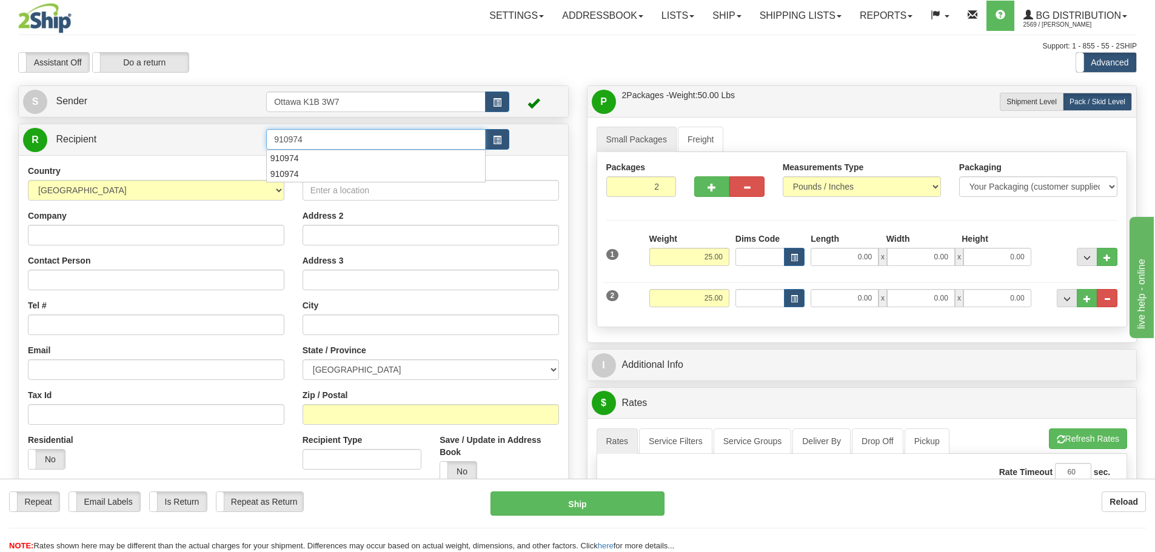
type input "910974"
click at [541, 47] on div "Support: 1 - 855 - 55 - 2SHIP" at bounding box center [577, 46] width 1119 height 10
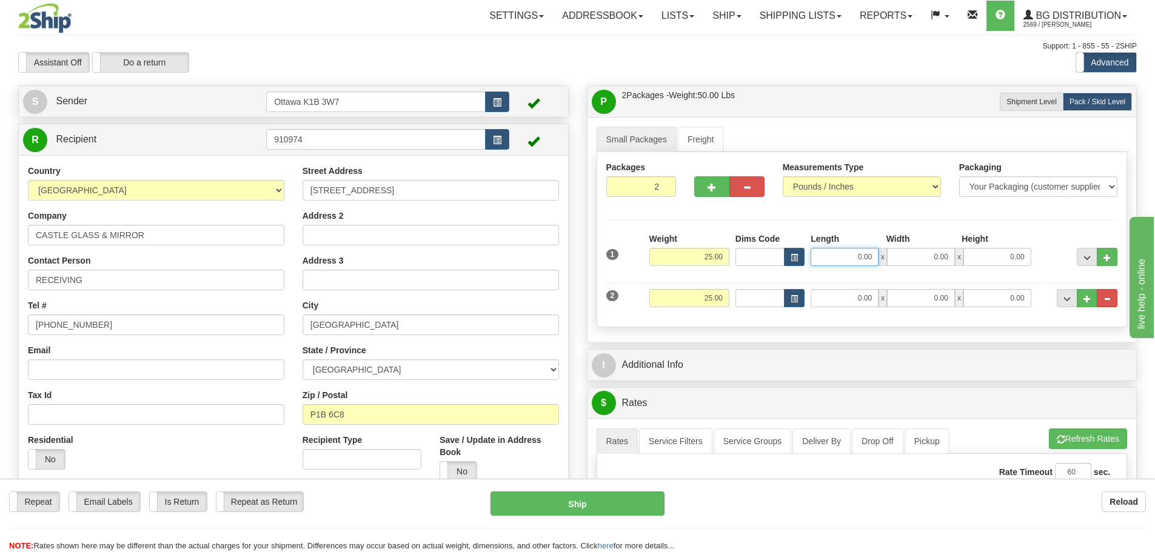
click at [838, 254] on input "0.00" at bounding box center [845, 257] width 68 height 18
type input "97.00"
click at [798, 318] on div "1 Weight 25.00 Dims Code" at bounding box center [862, 275] width 512 height 85
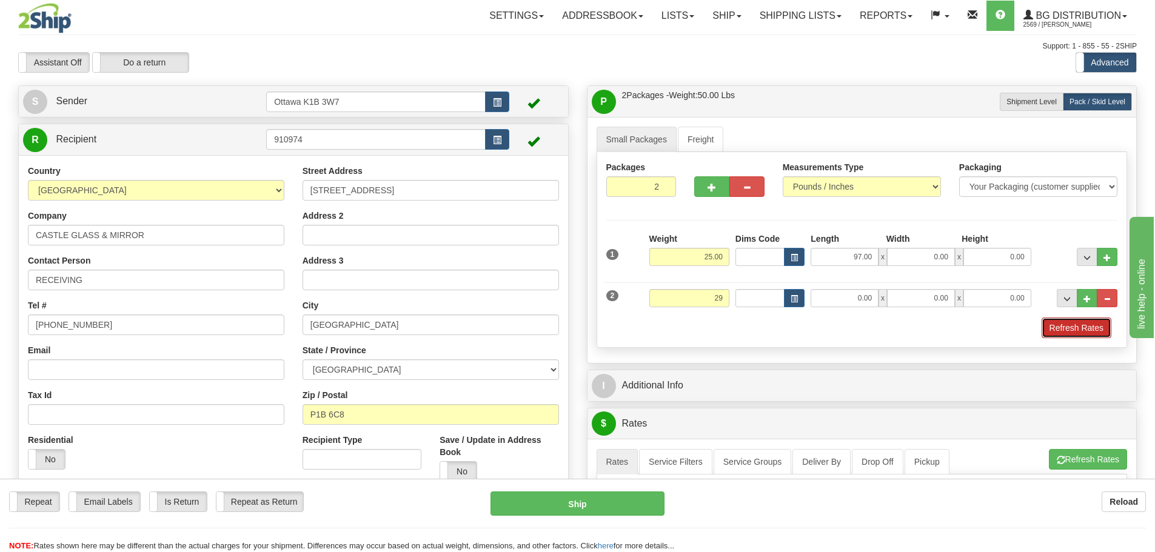
click at [1059, 323] on button "Refresh Rates" at bounding box center [1077, 328] width 70 height 21
type input "29.00"
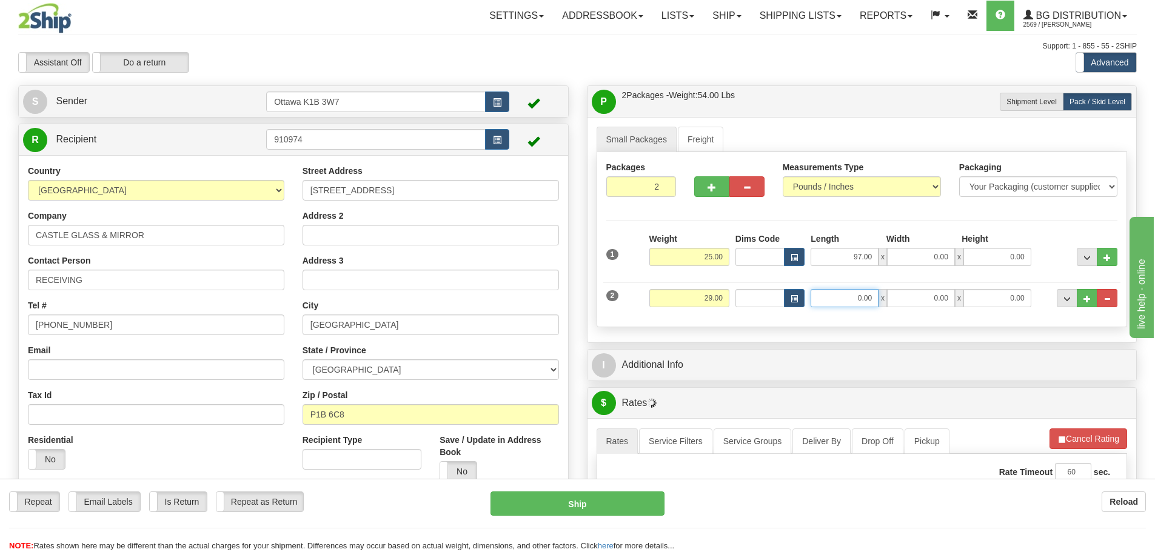
click at [855, 300] on input "0.00" at bounding box center [845, 298] width 68 height 18
type input "99.00"
click at [572, 317] on div "Create a label for the return Create Pickup Without Label S Sender Ottawa K1B 3…" at bounding box center [293, 334] width 569 height 497
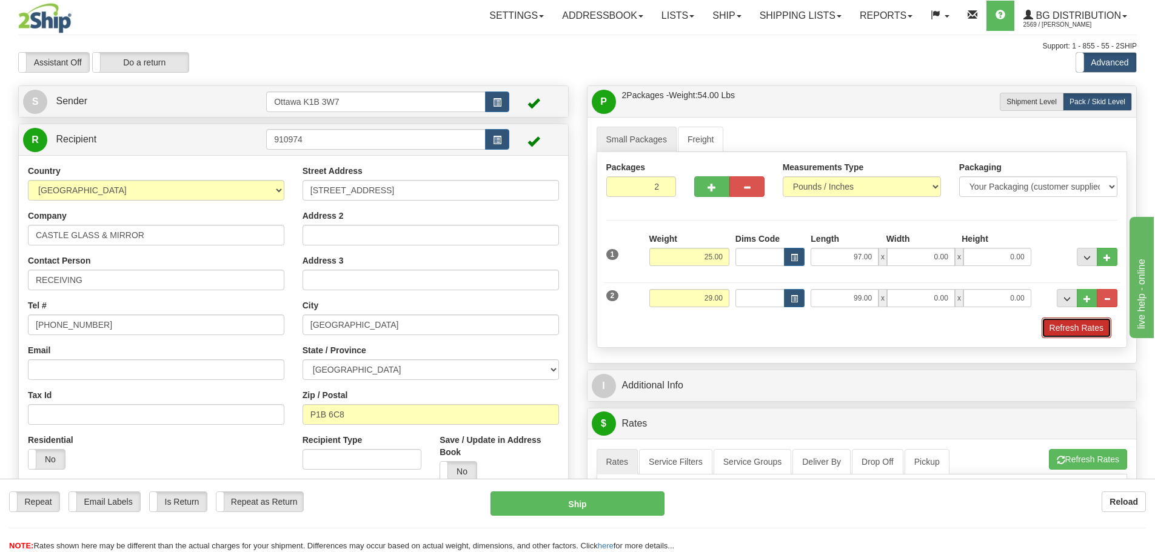
click at [1049, 323] on button "Refresh Rates" at bounding box center [1077, 328] width 70 height 21
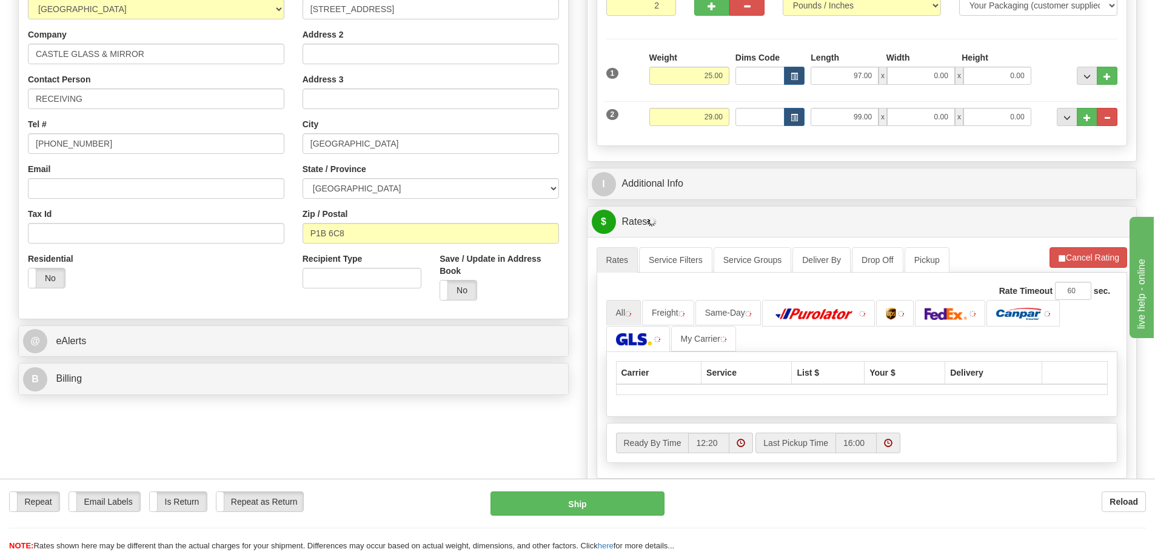
scroll to position [182, 0]
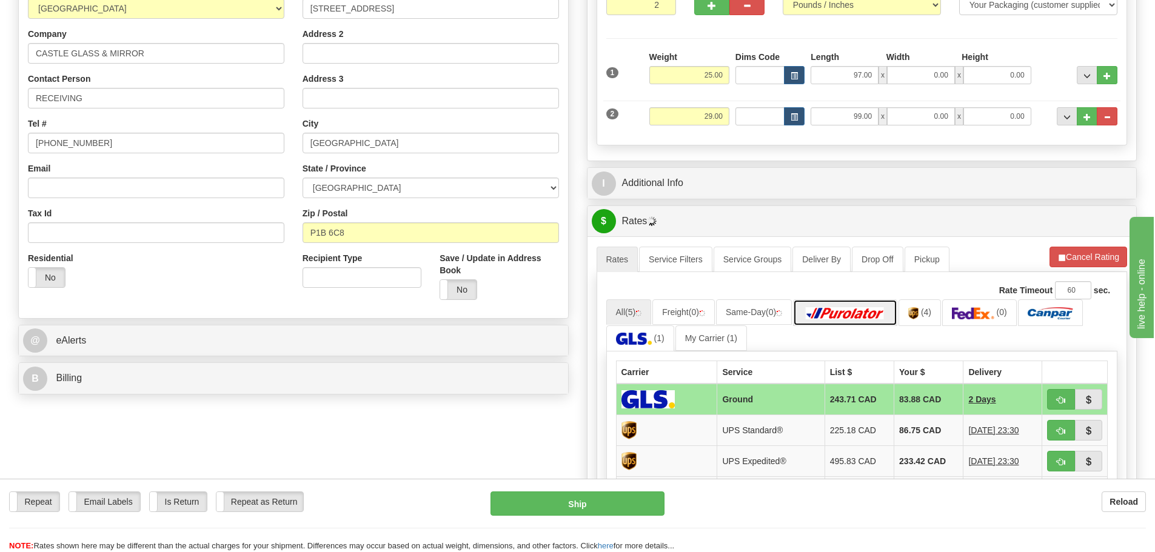
click at [836, 319] on img at bounding box center [845, 313] width 85 height 12
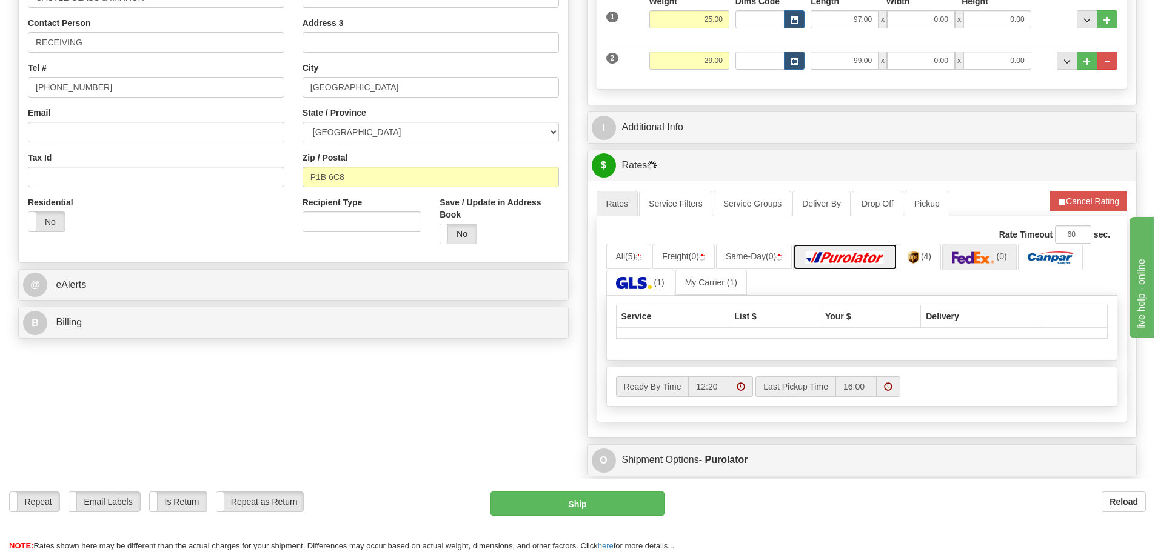
scroll to position [243, 0]
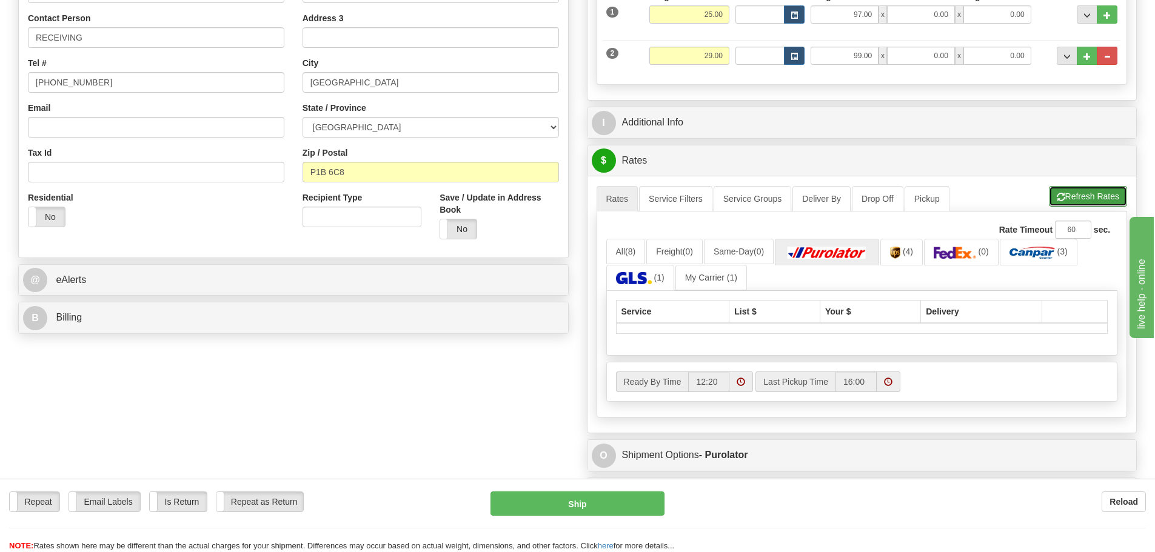
click at [1095, 193] on button "Refresh Rates" at bounding box center [1088, 196] width 78 height 21
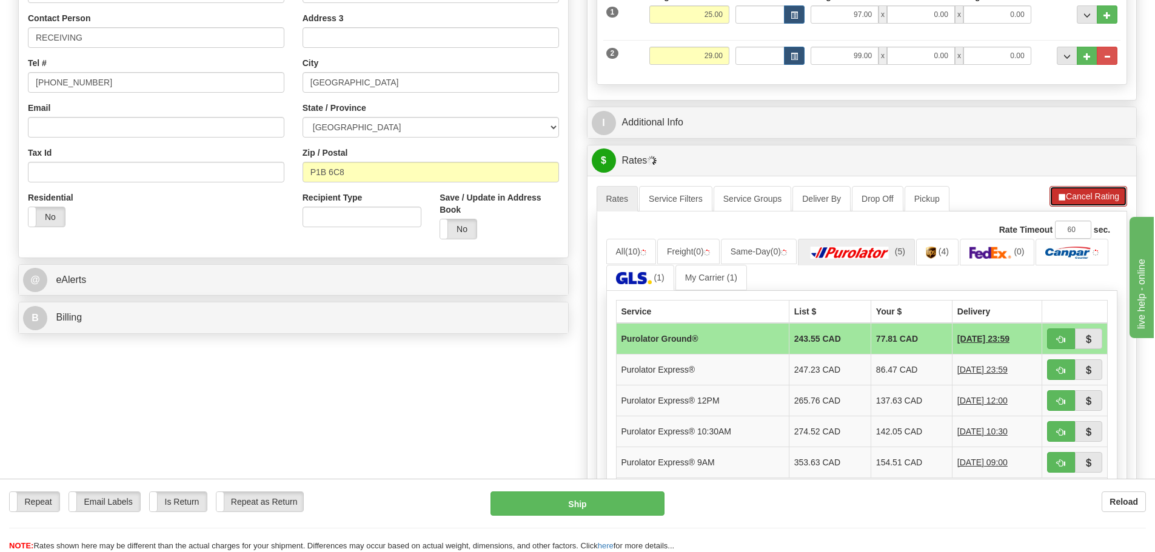
click at [1060, 196] on span "button" at bounding box center [1062, 197] width 8 height 8
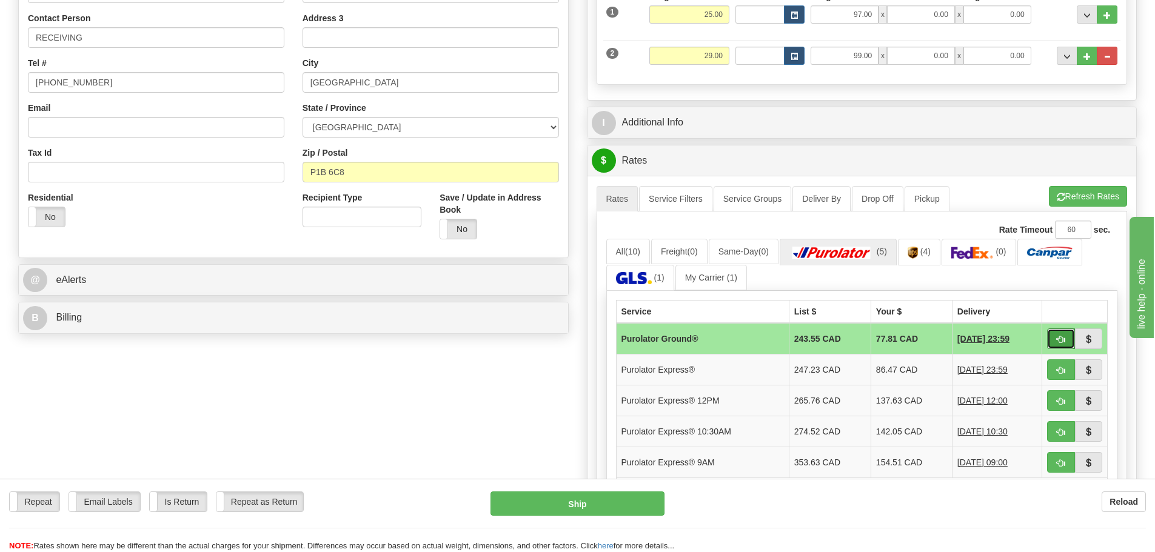
click at [1056, 337] on button "button" at bounding box center [1061, 339] width 28 height 21
type input "260"
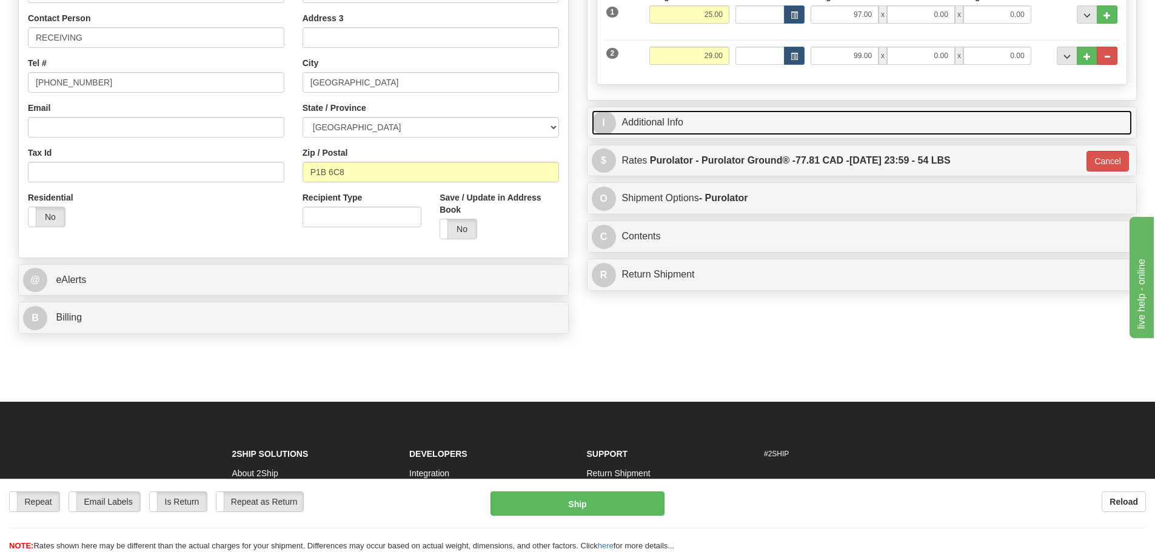
click at [790, 124] on link "I Additional Info" at bounding box center [862, 122] width 541 height 25
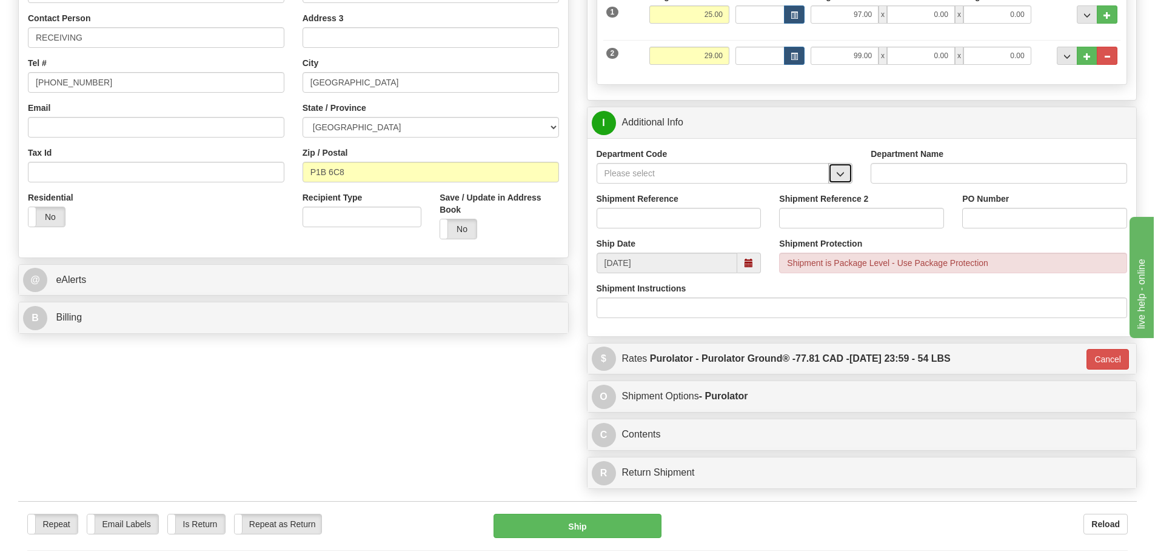
click at [835, 172] on button "button" at bounding box center [840, 173] width 24 height 21
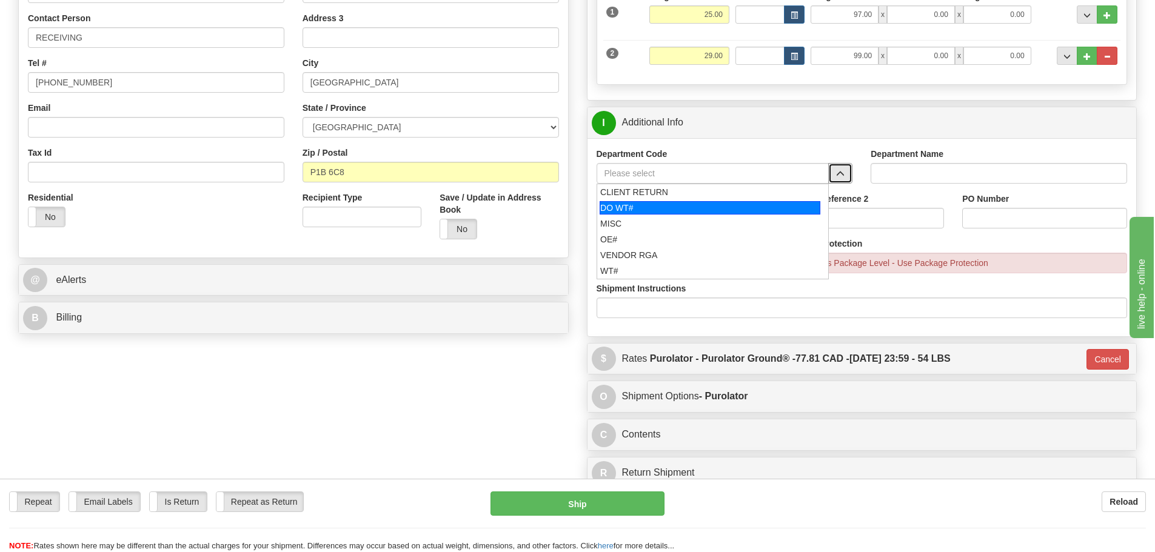
click at [674, 210] on div "DO WT#" at bounding box center [710, 207] width 221 height 13
type input "DO WT#"
type input "DIRECT ORDERS"
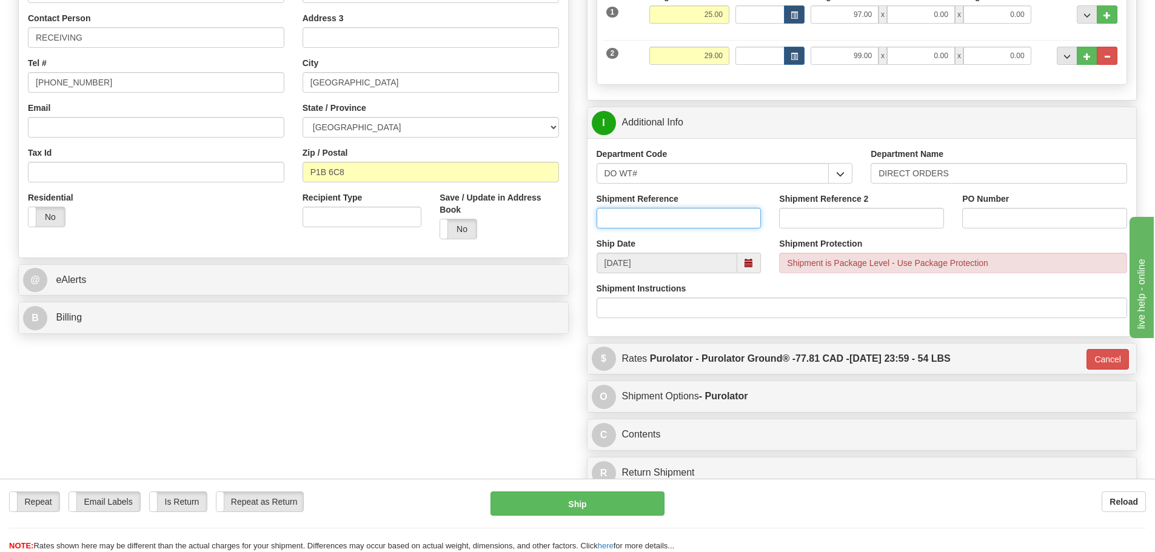
click at [674, 210] on input "Shipment Reference" at bounding box center [679, 218] width 165 height 21
type input "165272-00"
type input "[PERSON_NAME] 0825"
click at [497, 414] on div "Create a label for the return Create Pickup Without Label S" at bounding box center [577, 169] width 1137 height 653
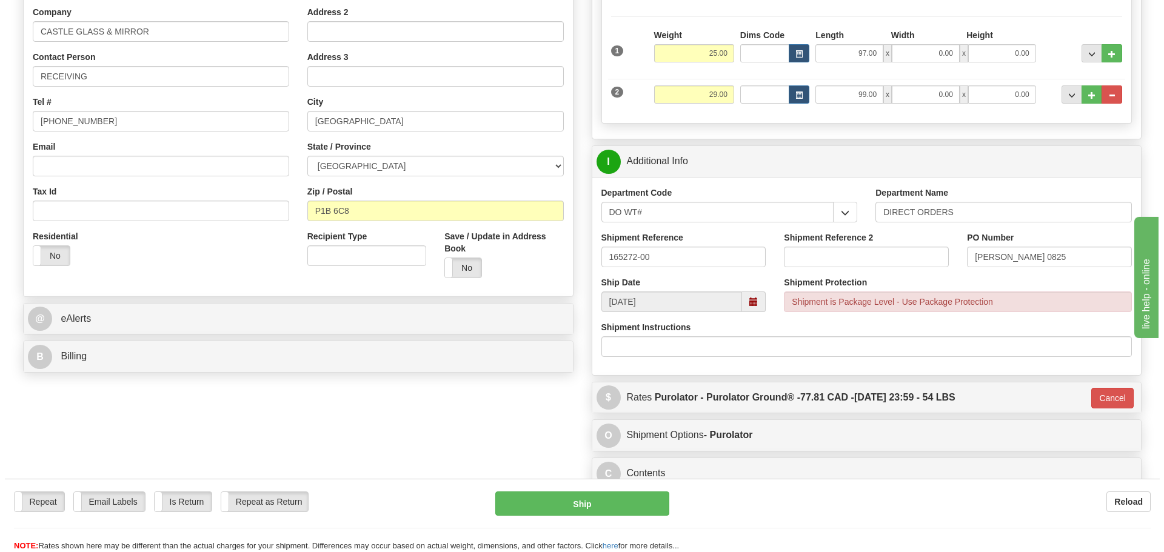
scroll to position [182, 0]
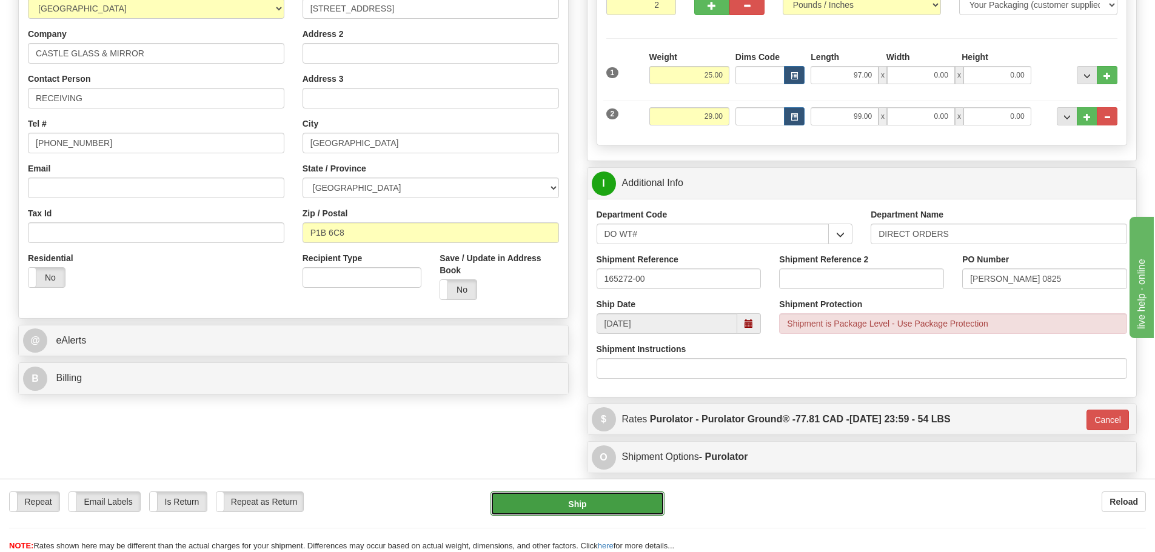
click at [625, 510] on button "Ship" at bounding box center [578, 504] width 174 height 24
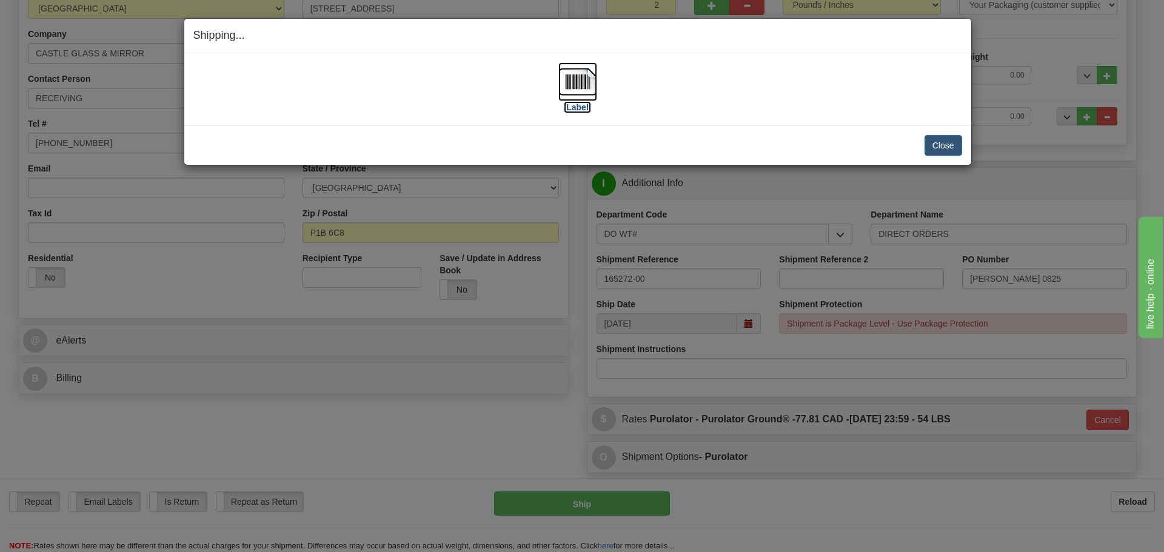
click at [577, 106] on label "[Label]" at bounding box center [578, 107] width 28 height 12
click at [930, 141] on button "Close" at bounding box center [944, 145] width 38 height 21
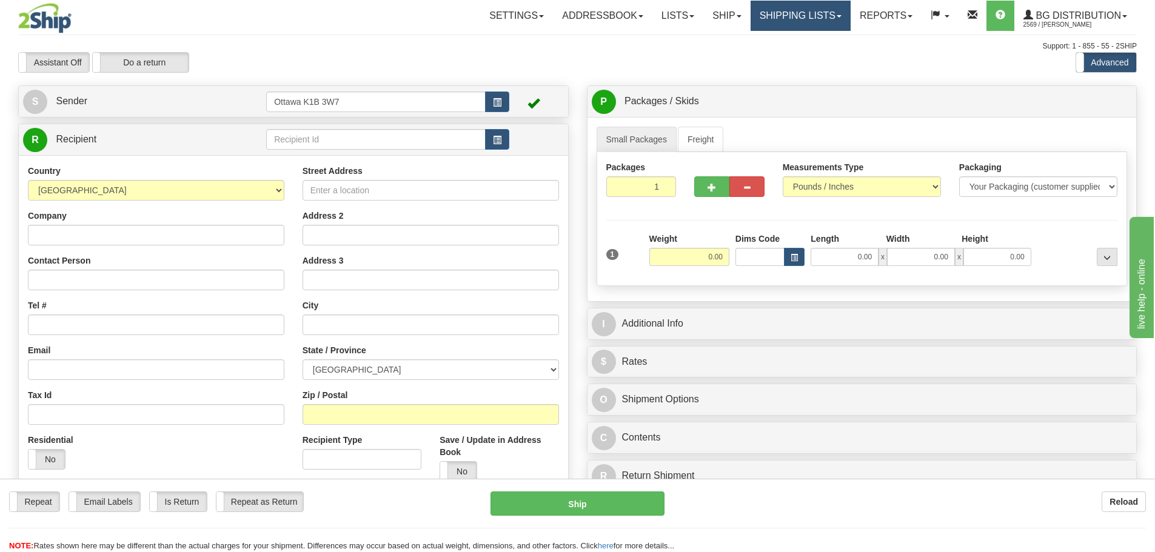
click at [810, 13] on link "Shipping lists" at bounding box center [801, 16] width 100 height 30
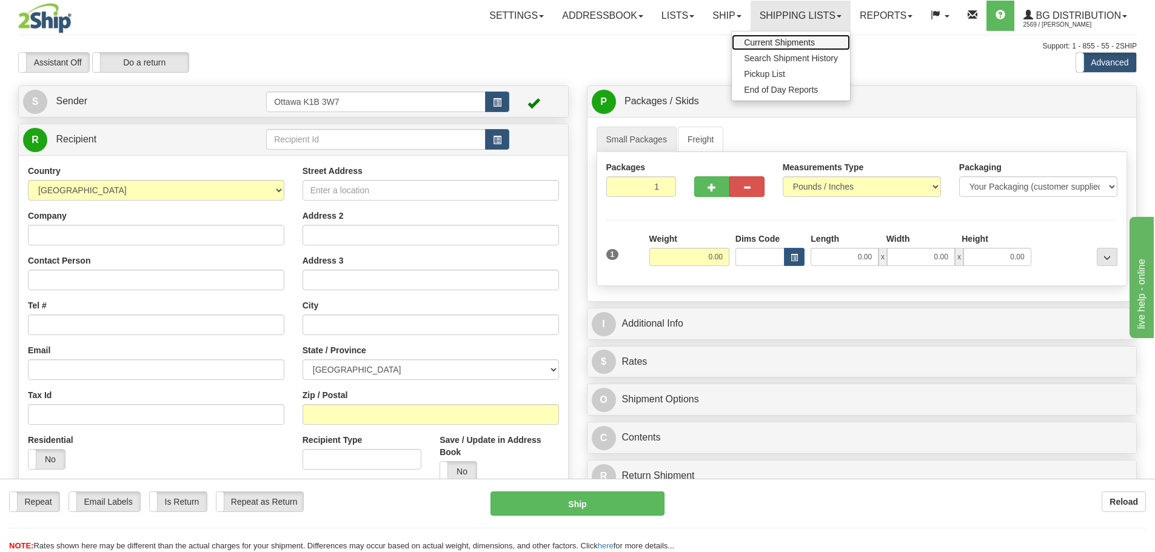
click at [794, 39] on span "Current Shipments" at bounding box center [779, 43] width 71 height 10
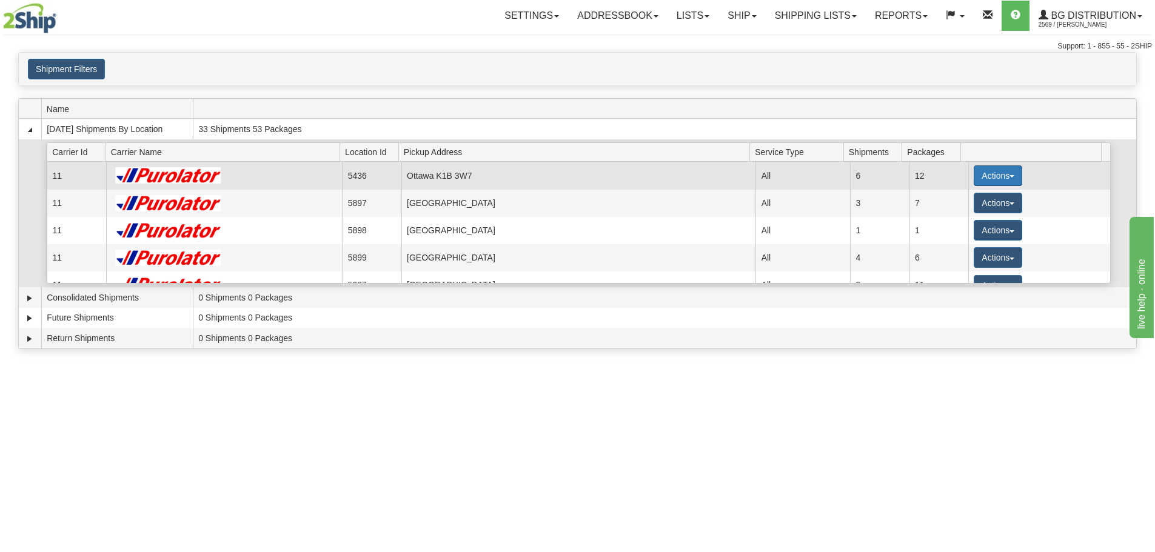
click at [1004, 174] on button "Actions" at bounding box center [998, 176] width 49 height 21
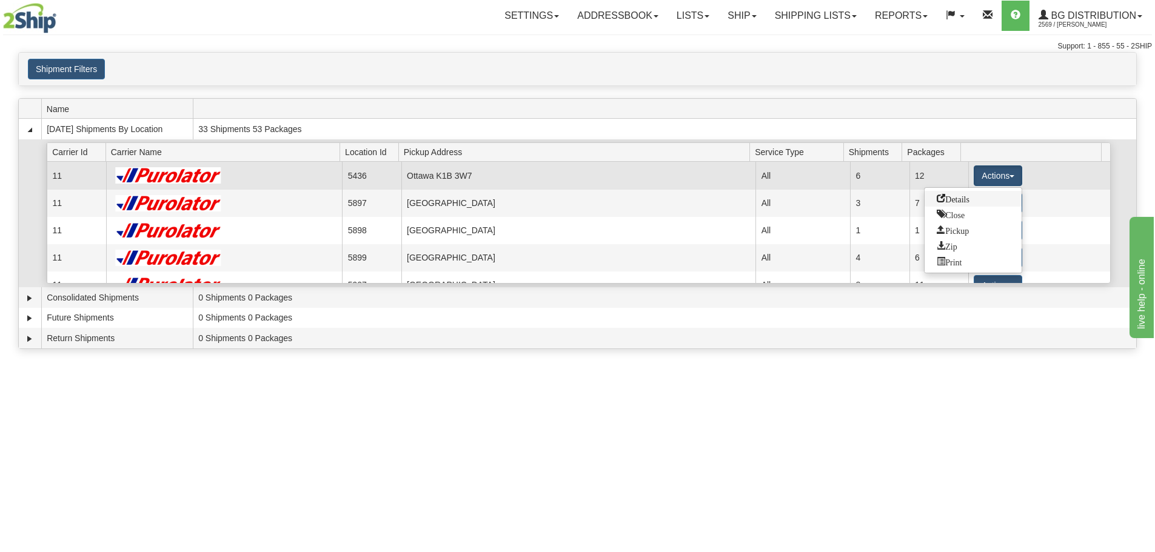
click at [974, 199] on link "Details" at bounding box center [973, 199] width 97 height 16
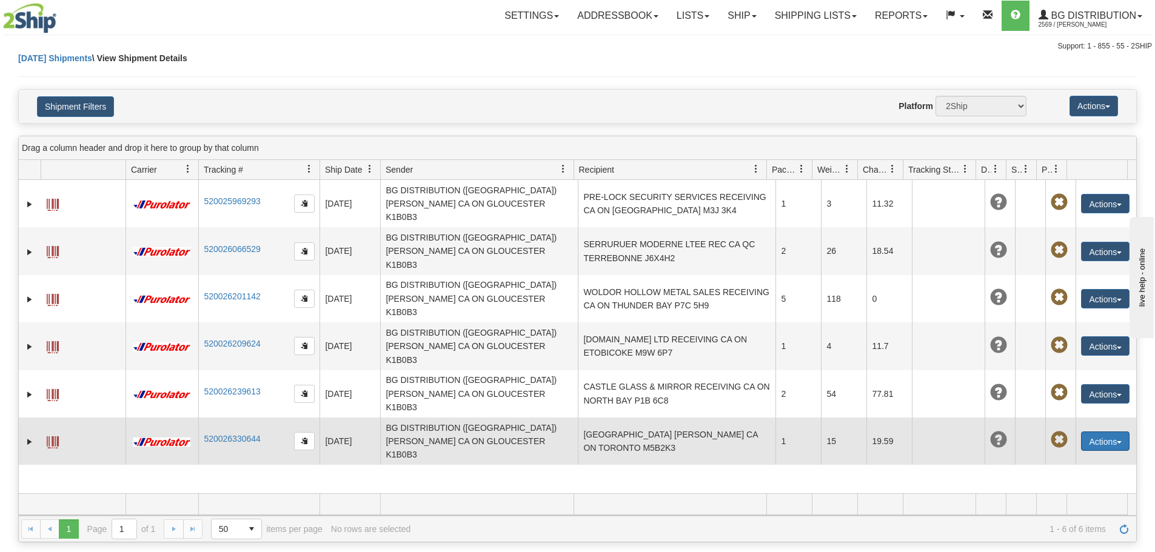
click at [1105, 432] on button "Actions" at bounding box center [1105, 441] width 49 height 19
click at [1064, 456] on link "Edit" at bounding box center [1080, 464] width 97 height 16
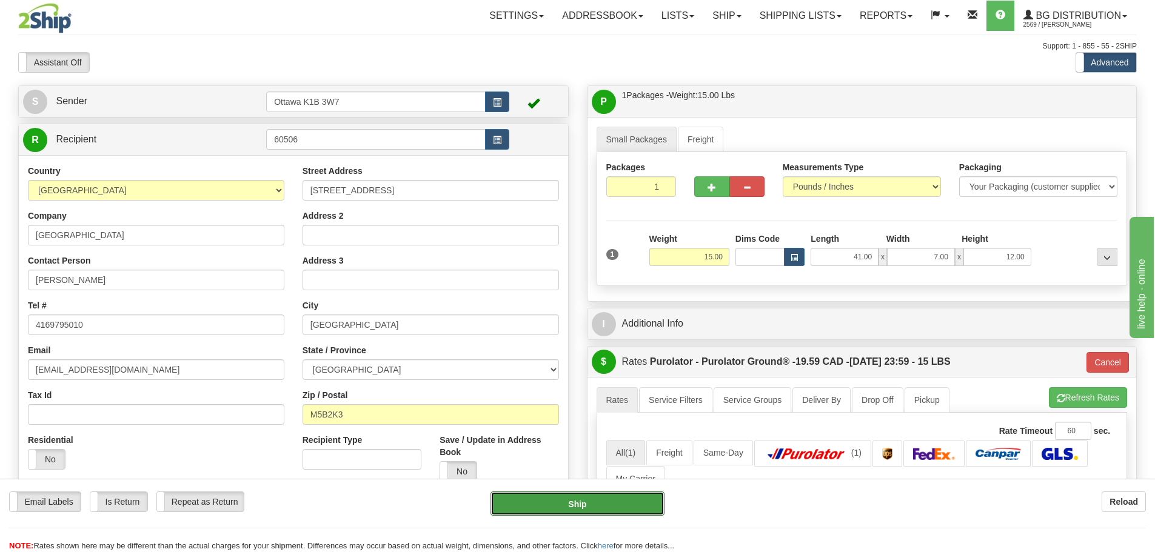
click at [582, 503] on button "Ship" at bounding box center [578, 504] width 174 height 24
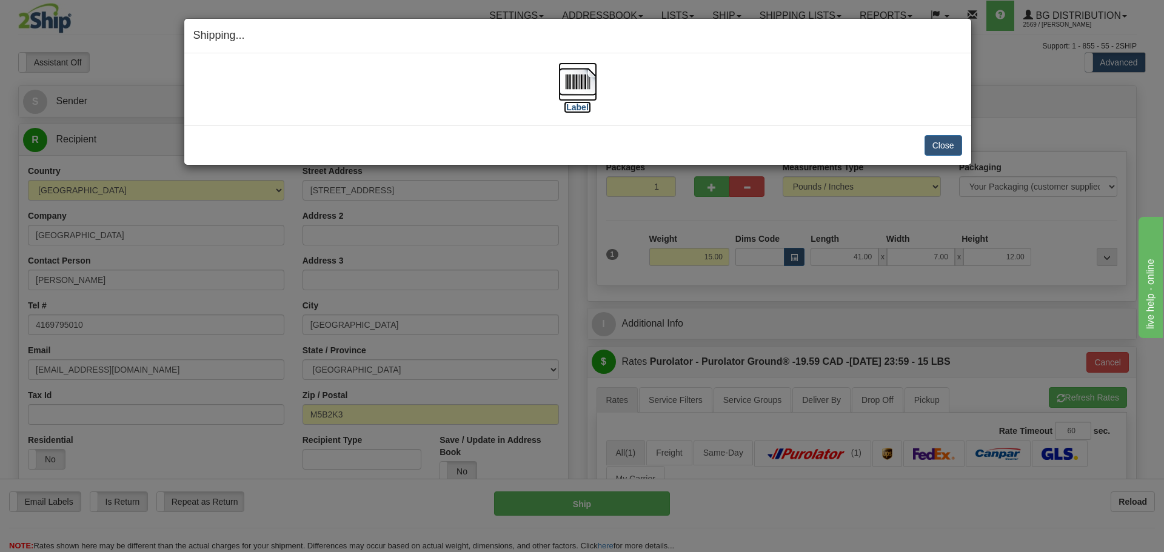
click at [576, 104] on label "[Label]" at bounding box center [578, 107] width 28 height 12
